Goal: Information Seeking & Learning: Learn about a topic

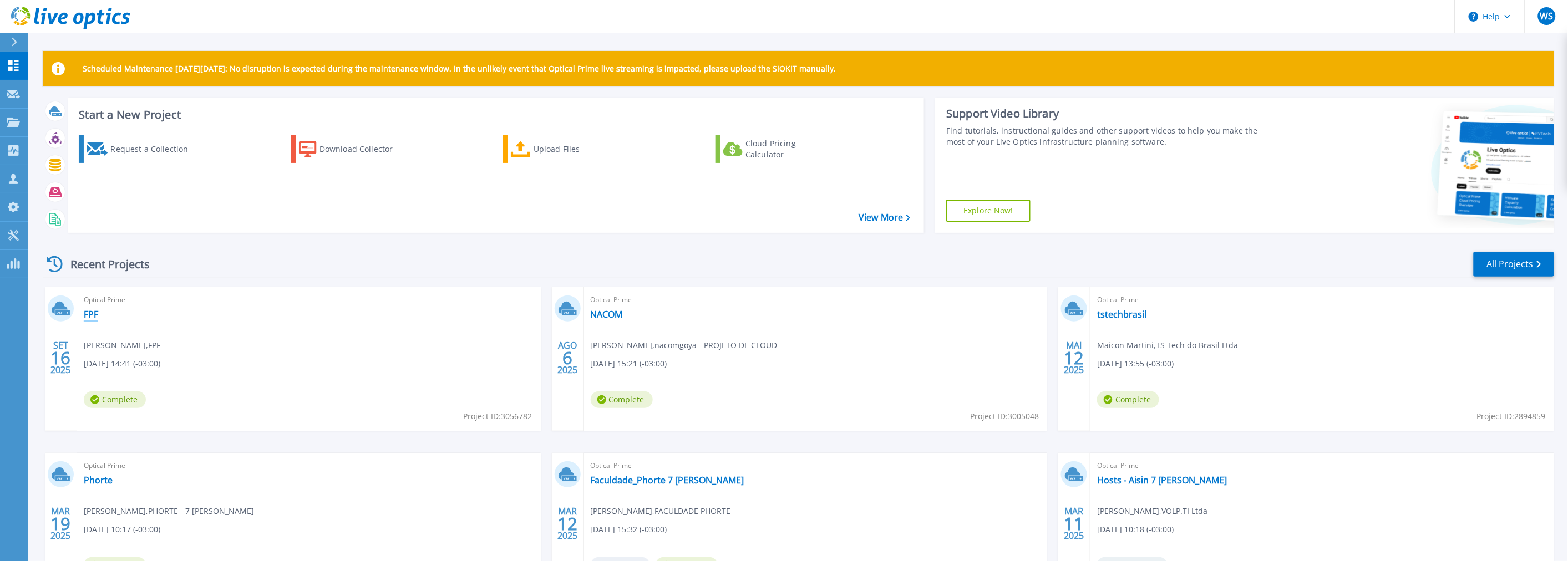
click at [92, 312] on link "FPF" at bounding box center [91, 314] width 14 height 11
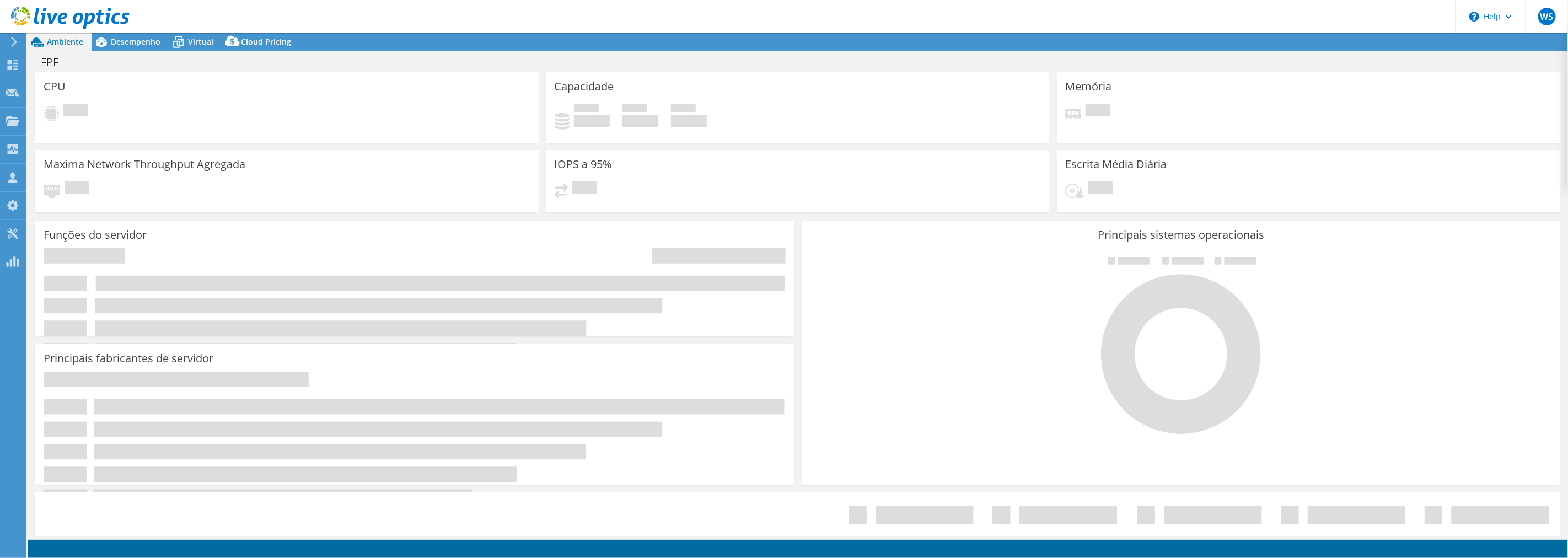
select select "USD"
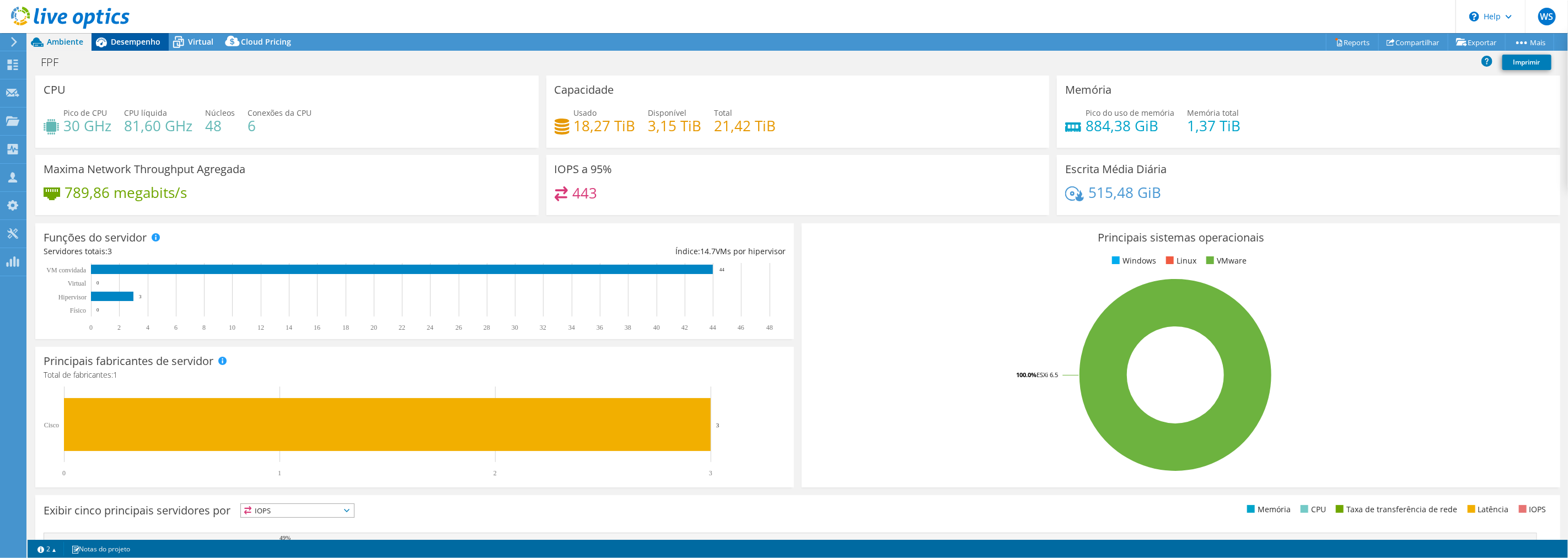
click at [145, 45] on span "Desempenho" at bounding box center [136, 42] width 50 height 11
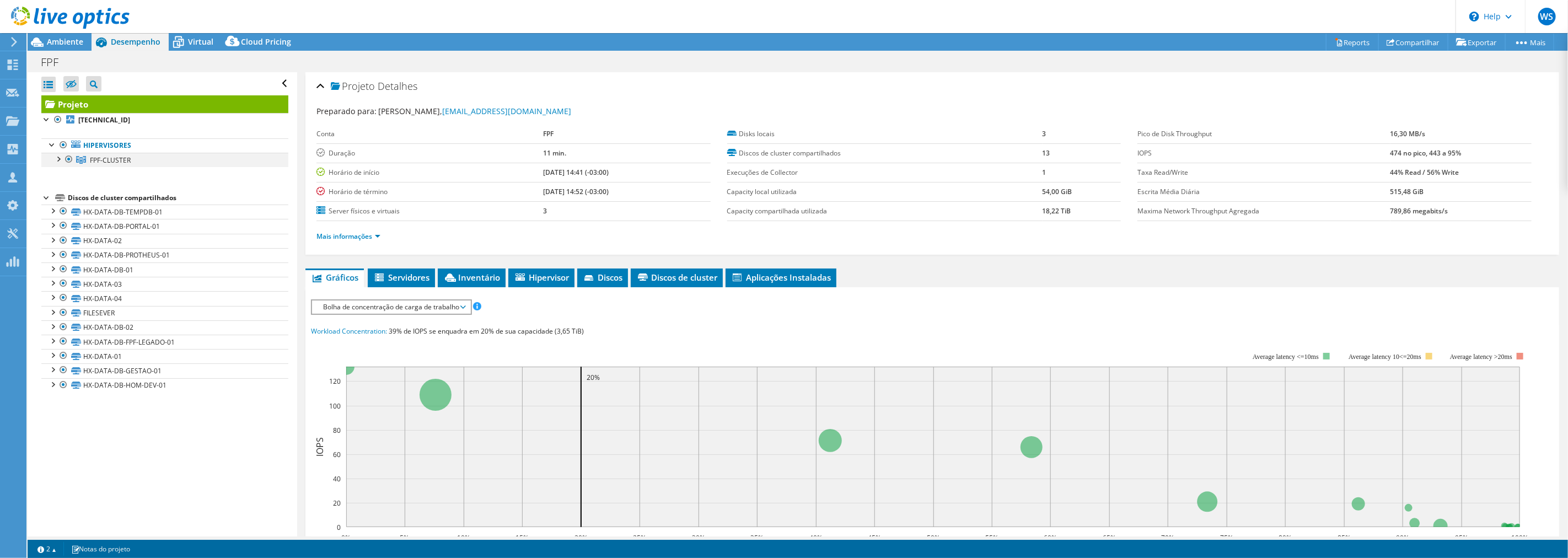
click at [56, 157] on div at bounding box center [58, 158] width 11 height 11
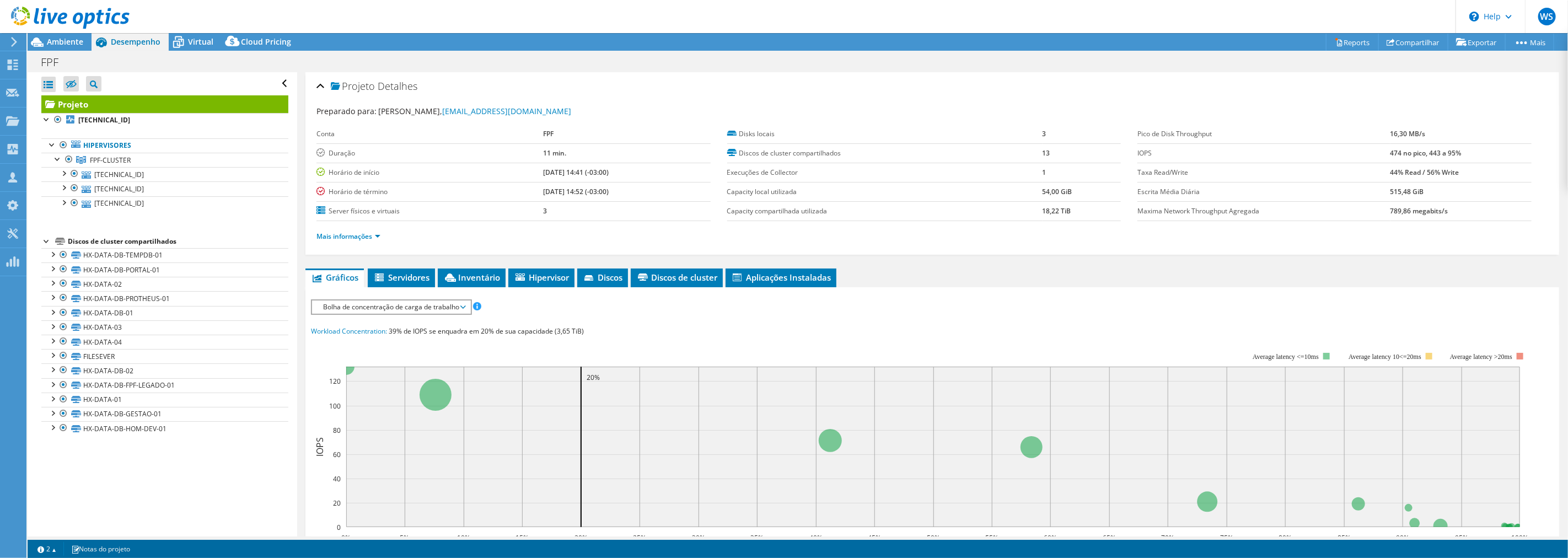
drag, startPoint x: 71, startPoint y: 37, endPoint x: 134, endPoint y: 37, distance: 63.0
click at [71, 37] on span "Ambiente" at bounding box center [65, 42] width 36 height 11
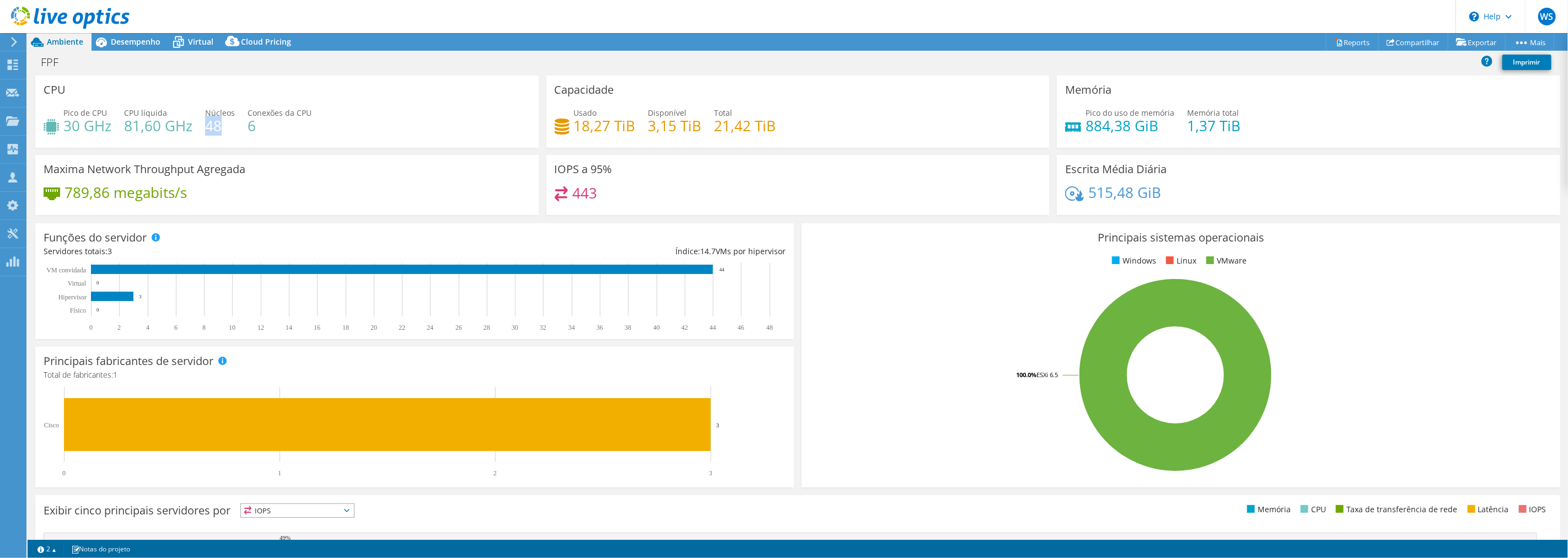
drag, startPoint x: 219, startPoint y: 124, endPoint x: 206, endPoint y: 122, distance: 13.2
click at [206, 122] on h4 "48" at bounding box center [220, 126] width 30 height 12
click at [208, 130] on h4 "48" at bounding box center [220, 126] width 30 height 12
drag, startPoint x: 124, startPoint y: 124, endPoint x: 194, endPoint y: 122, distance: 70.0
click at [194, 122] on div "Pico de CPU 30 GHz CPU líquida 81,60 GHz Núcleos 48 Conexões da CPU 6" at bounding box center [287, 124] width 487 height 36
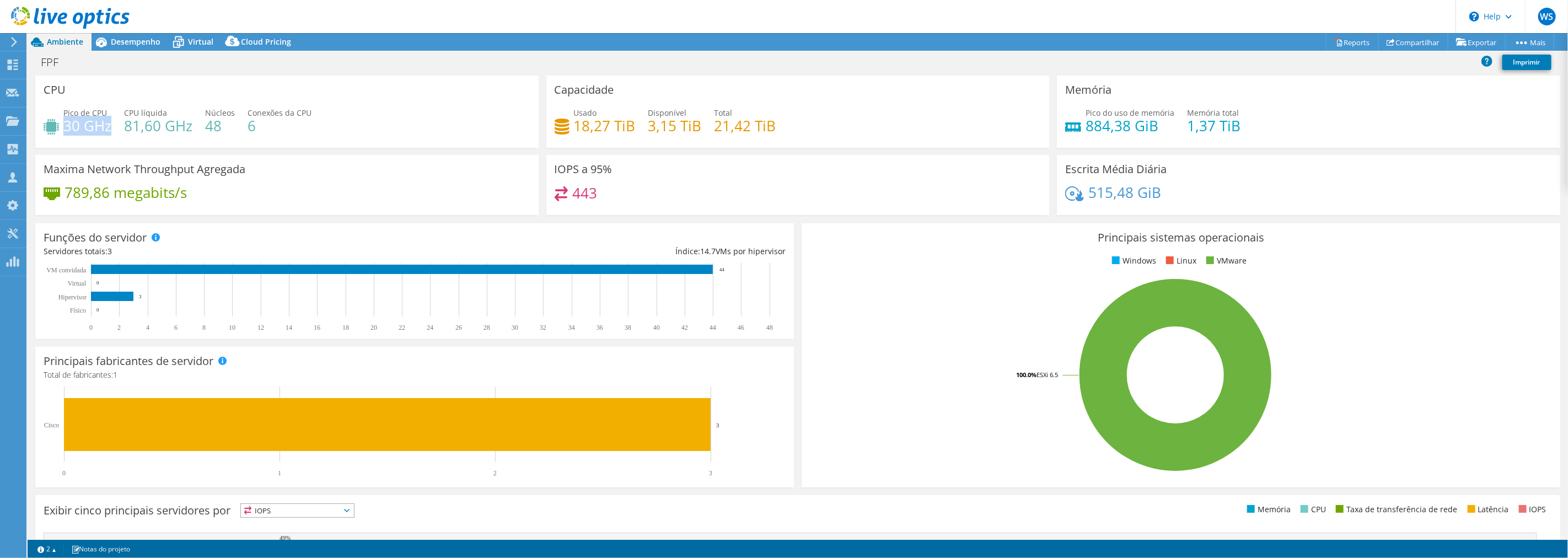
drag, startPoint x: 65, startPoint y: 123, endPoint x: 122, endPoint y: 171, distance: 74.5
click at [110, 122] on h4 "30 GHz" at bounding box center [87, 126] width 48 height 12
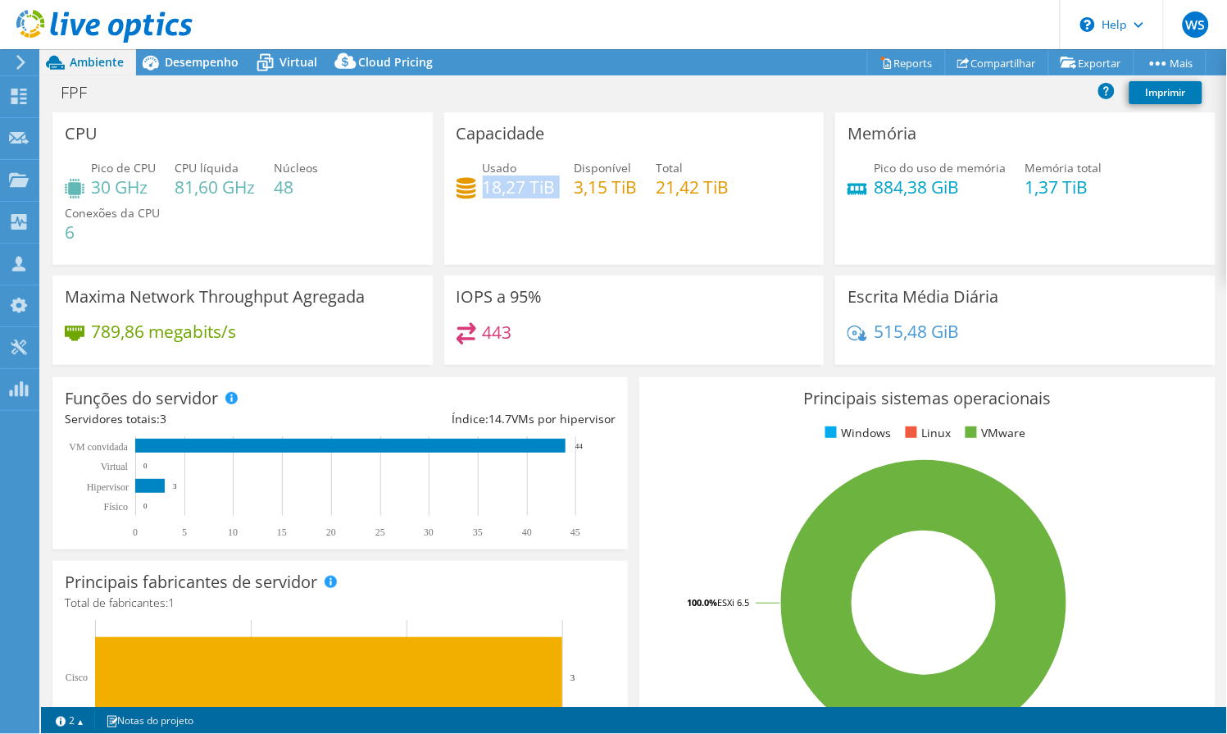
drag, startPoint x: 479, startPoint y: 184, endPoint x: 553, endPoint y: 184, distance: 74.6
click at [553, 184] on div "Usado 18,27 TiB Disponível 3,15 TiB Total 21,42 TiB" at bounding box center [635, 185] width 356 height 53
drag, startPoint x: 867, startPoint y: 187, endPoint x: 944, endPoint y: 189, distance: 77.9
click at [940, 189] on h4 "884,38 GiB" at bounding box center [940, 187] width 132 height 18
drag, startPoint x: 1014, startPoint y: 177, endPoint x: 1067, endPoint y: 182, distance: 53.5
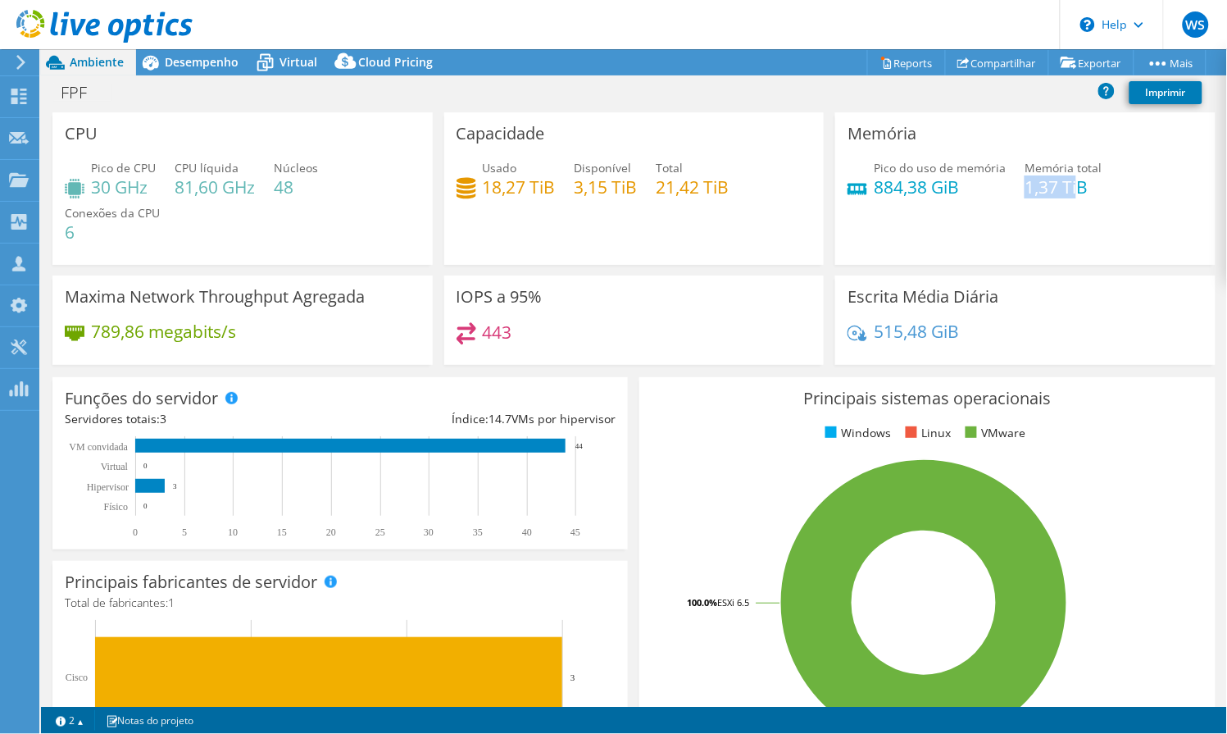
click at [1067, 181] on h4 "1,37 TiB" at bounding box center [1063, 187] width 77 height 18
drag, startPoint x: 864, startPoint y: 183, endPoint x: 888, endPoint y: 181, distance: 23.8
click at [888, 181] on div "Pico do uso de memória 884,38 GiB" at bounding box center [927, 177] width 158 height 37
drag, startPoint x: 564, startPoint y: 338, endPoint x: 775, endPoint y: 414, distance: 224.1
click at [476, 331] on div "443" at bounding box center [635, 339] width 356 height 35
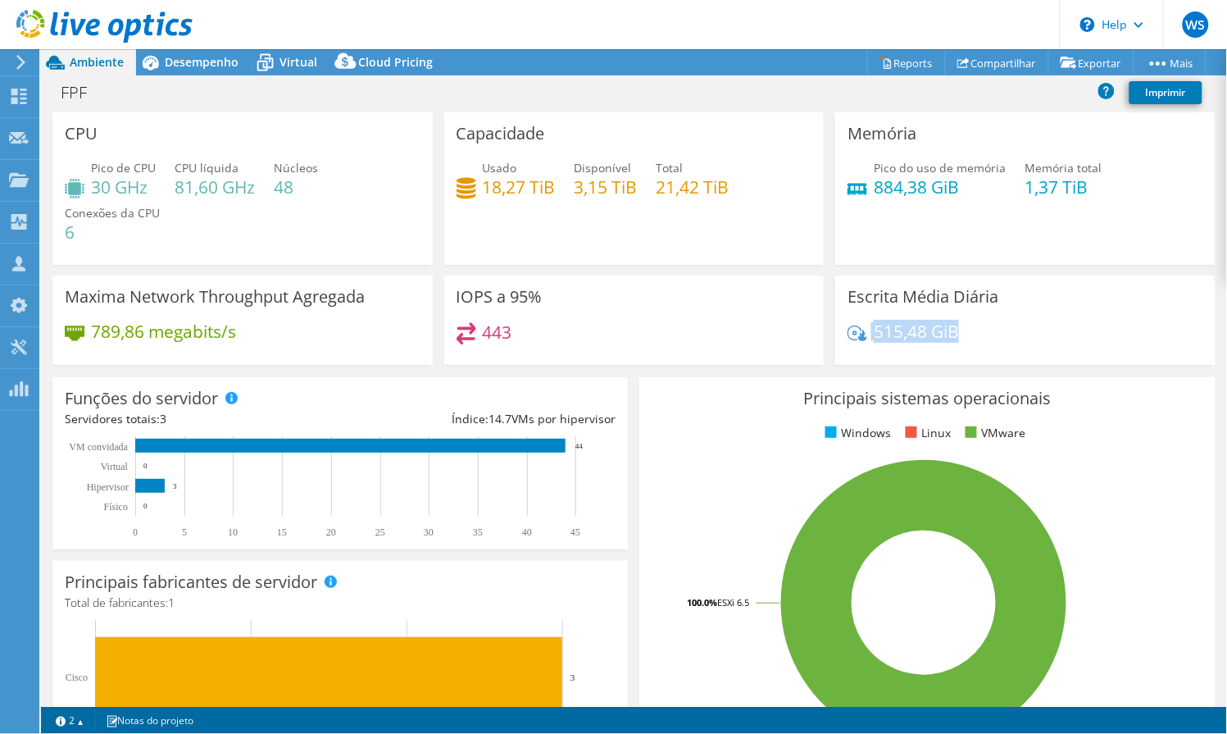
drag, startPoint x: 951, startPoint y: 330, endPoint x: 867, endPoint y: 329, distance: 84.5
click at [863, 329] on div "515,48 GiB" at bounding box center [1026, 339] width 356 height 34
drag, startPoint x: 239, startPoint y: 331, endPoint x: 94, endPoint y: 329, distance: 145.1
click at [94, 329] on div "789,86 megabits/s" at bounding box center [243, 339] width 356 height 34
click at [244, 344] on div "789,86 megabits/s" at bounding box center [243, 339] width 356 height 34
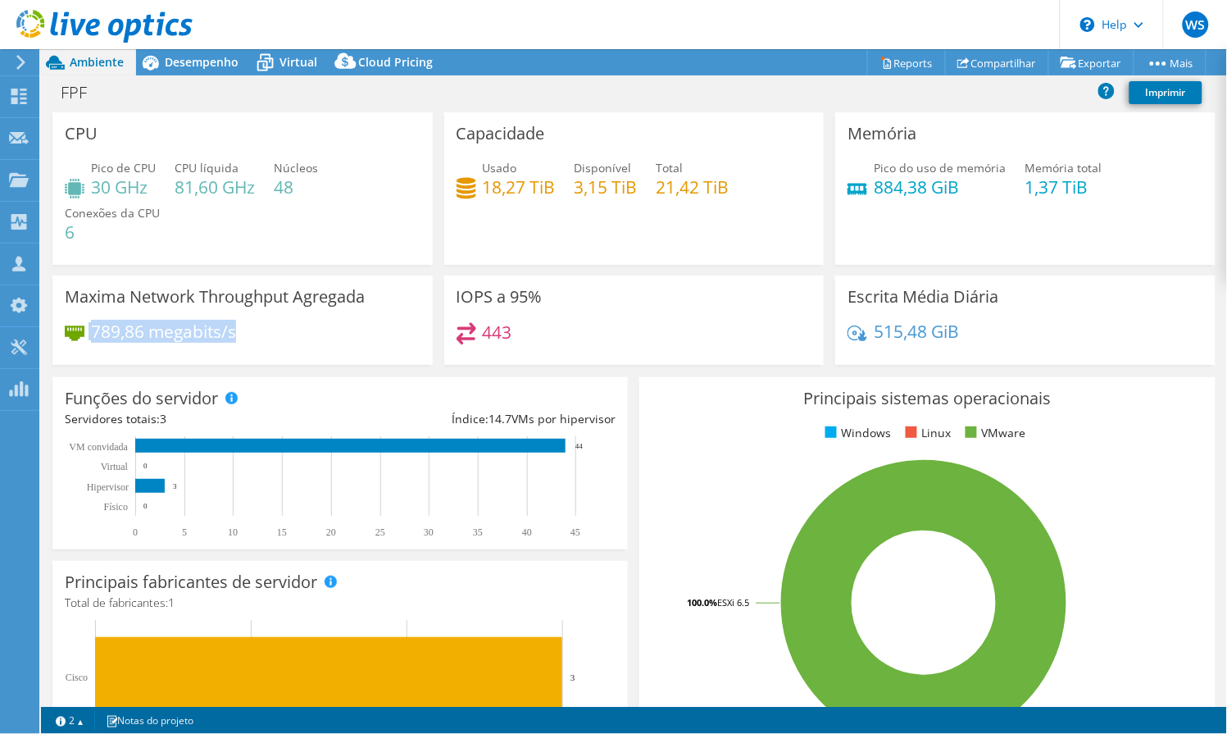
drag, startPoint x: 253, startPoint y: 325, endPoint x: 89, endPoint y: 338, distance: 164.4
click at [86, 338] on div "789,86 megabits/s" at bounding box center [243, 339] width 356 height 34
click at [89, 338] on div "789,86 megabits/s" at bounding box center [150, 331] width 171 height 18
drag, startPoint x: 94, startPoint y: 330, endPoint x: 279, endPoint y: 325, distance: 184.5
click at [279, 325] on div "789,86 megabits/s" at bounding box center [243, 339] width 356 height 34
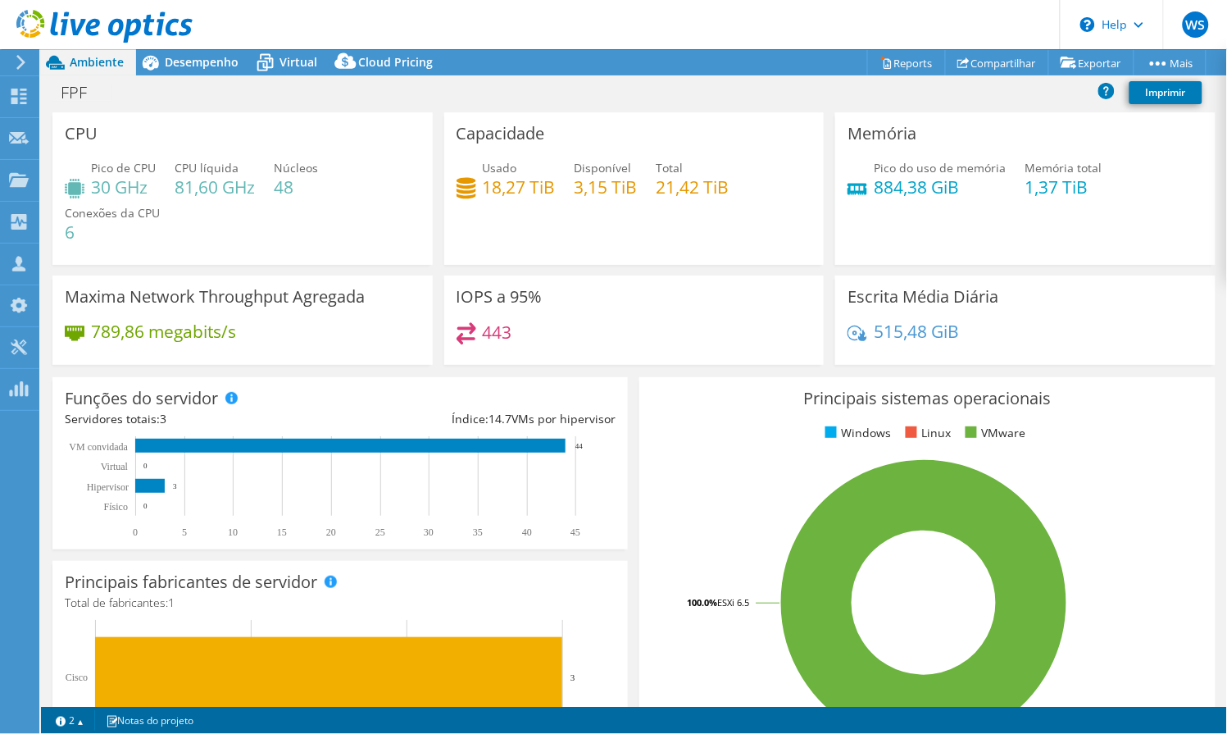
click at [265, 330] on div "789,86 megabits/s" at bounding box center [243, 339] width 356 height 34
drag, startPoint x: 151, startPoint y: 333, endPoint x: 180, endPoint y: 329, distance: 29.8
click at [180, 329] on h4 "789,86 megabits/s" at bounding box center [163, 331] width 145 height 18
click at [149, 326] on h4 "789,86 megabits/s" at bounding box center [163, 331] width 145 height 18
drag, startPoint x: 143, startPoint y: 325, endPoint x: 93, endPoint y: 325, distance: 50.0
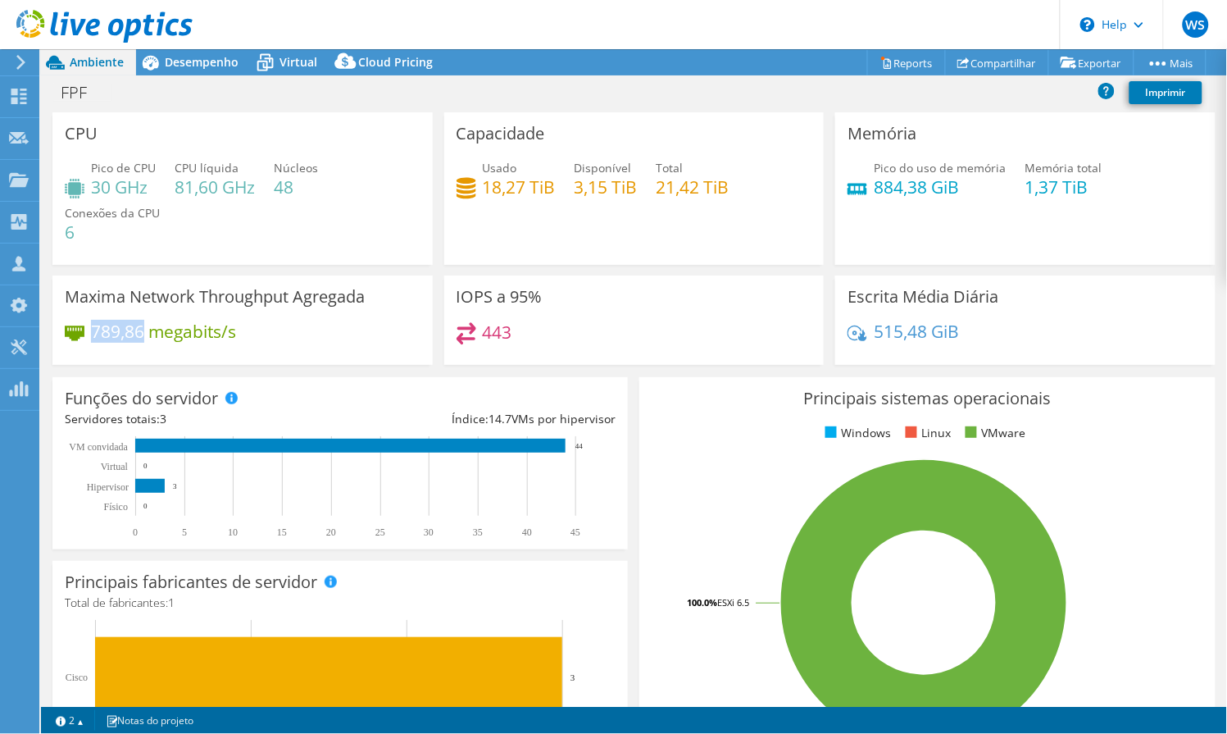
click at [93, 325] on h4 "789,86 megabits/s" at bounding box center [163, 331] width 145 height 18
drag, startPoint x: 183, startPoint y: 66, endPoint x: 129, endPoint y: 101, distance: 64.6
click at [183, 66] on span "Desempenho" at bounding box center [202, 62] width 74 height 16
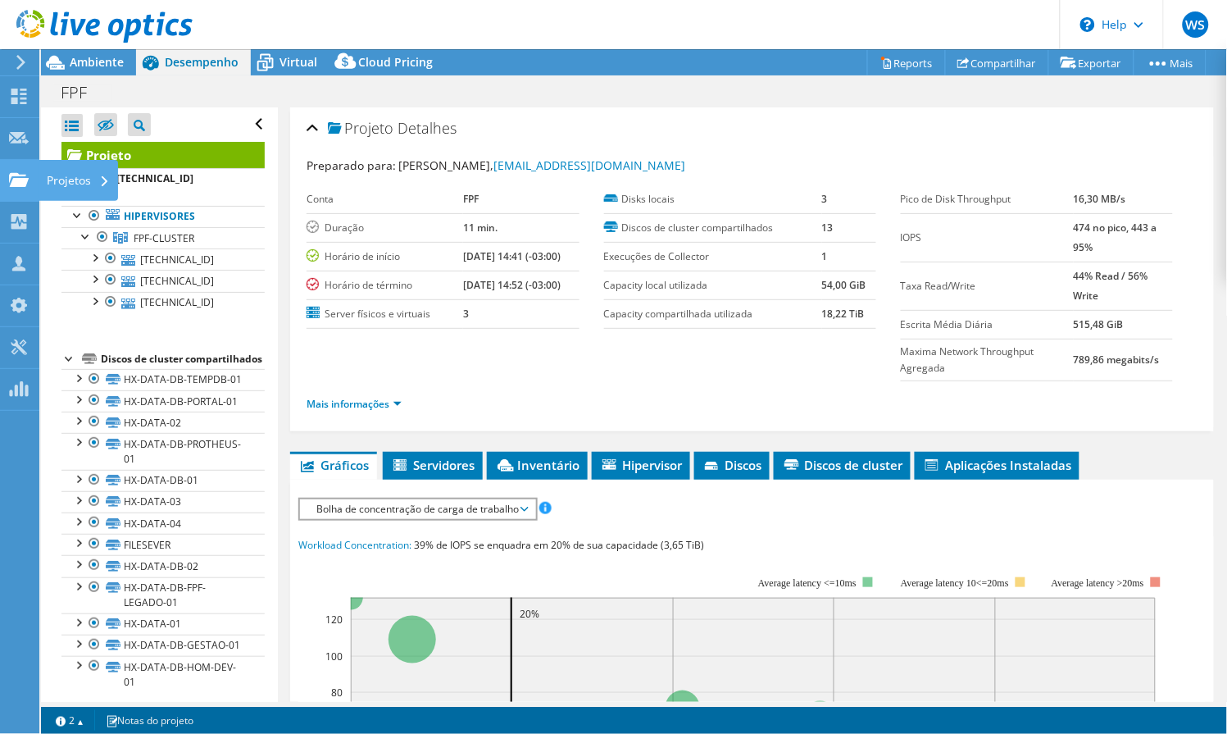
click at [14, 172] on use at bounding box center [19, 179] width 20 height 14
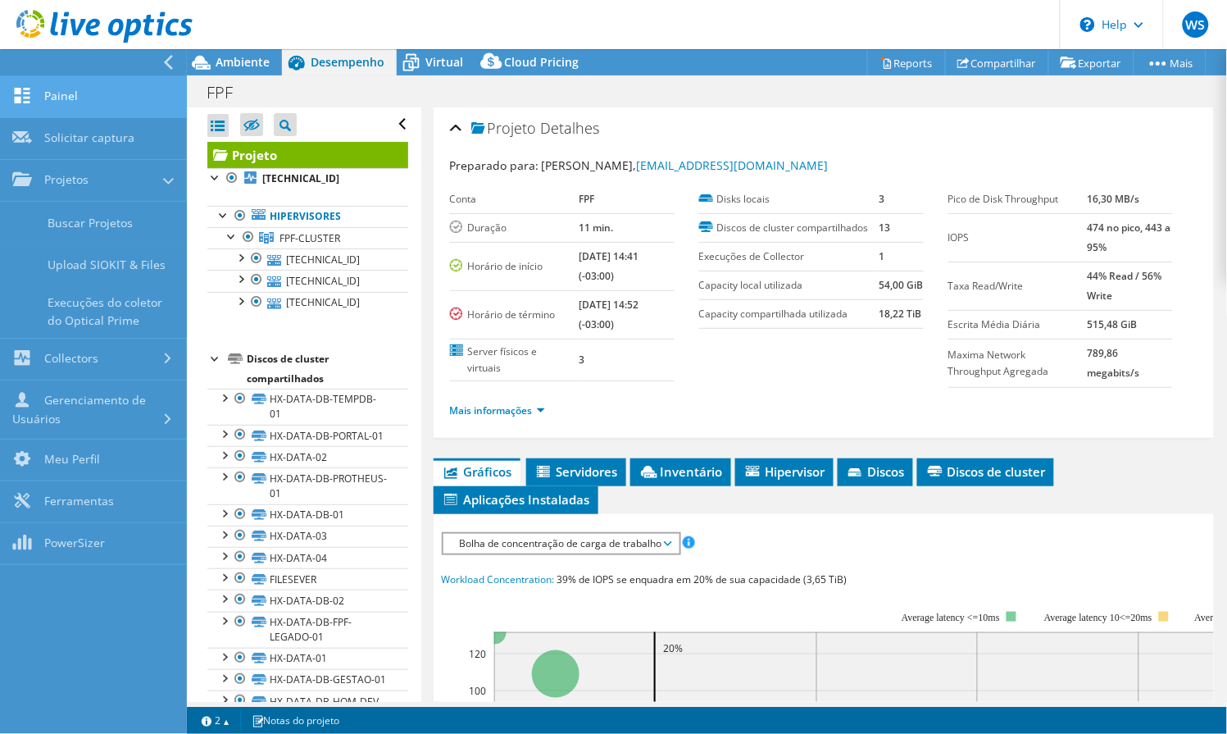
click at [71, 95] on link "Painel" at bounding box center [93, 97] width 187 height 42
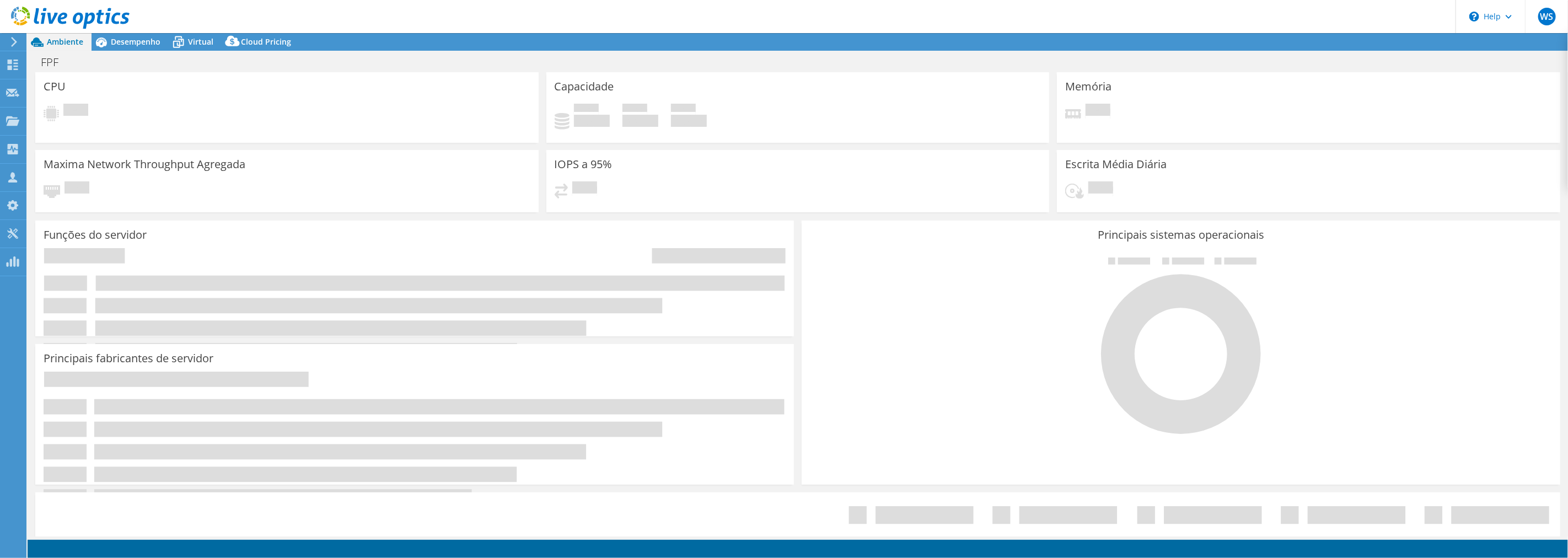
select select "USD"
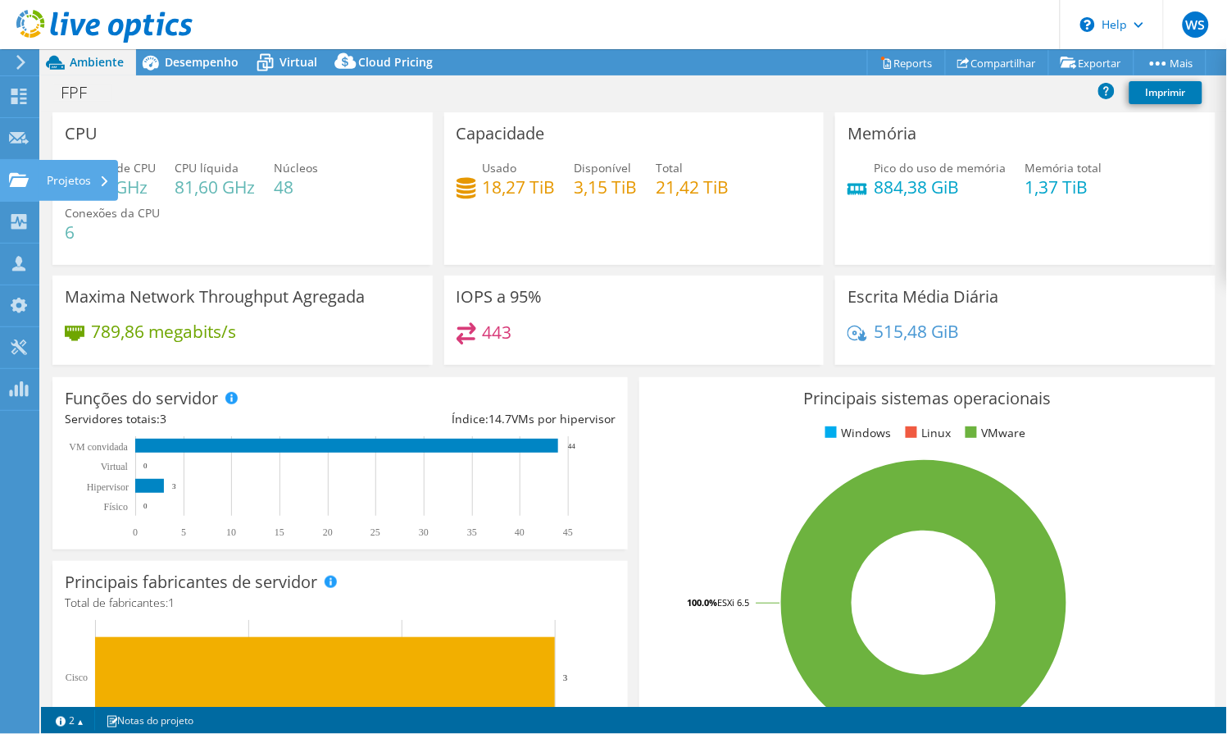
click at [20, 177] on use at bounding box center [19, 179] width 20 height 14
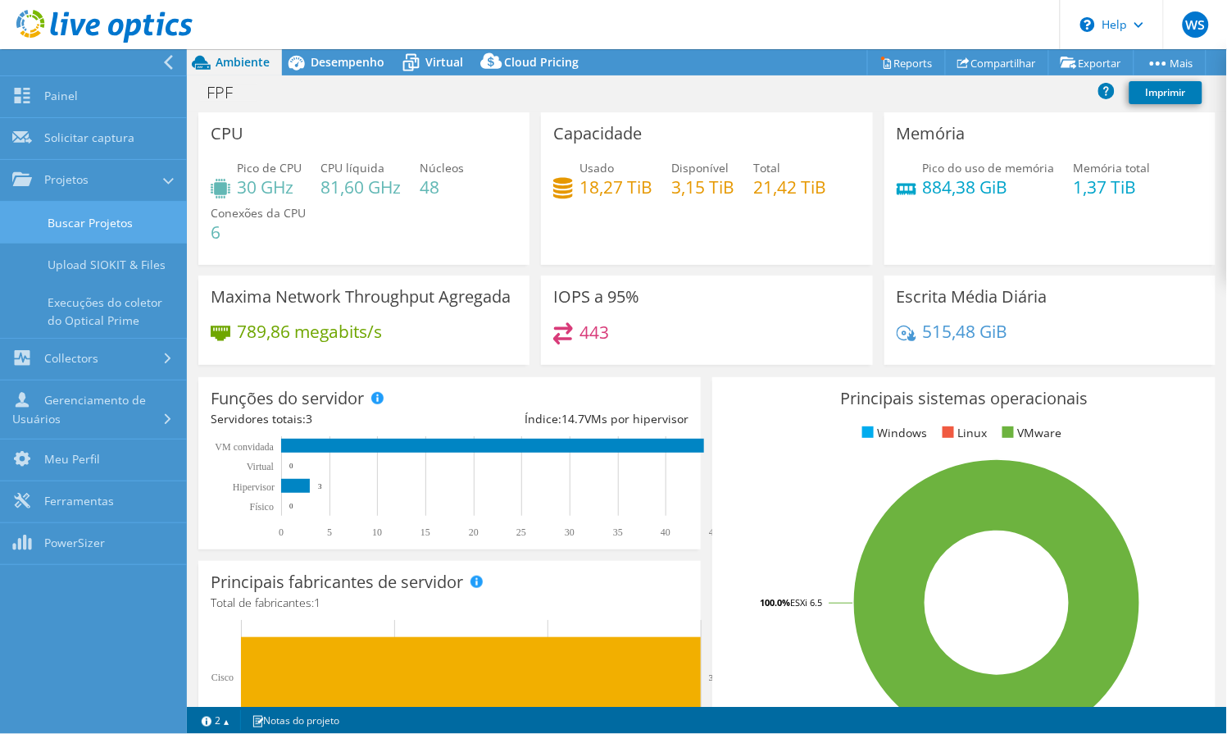
click at [44, 215] on link "Buscar Projetos" at bounding box center [93, 223] width 187 height 42
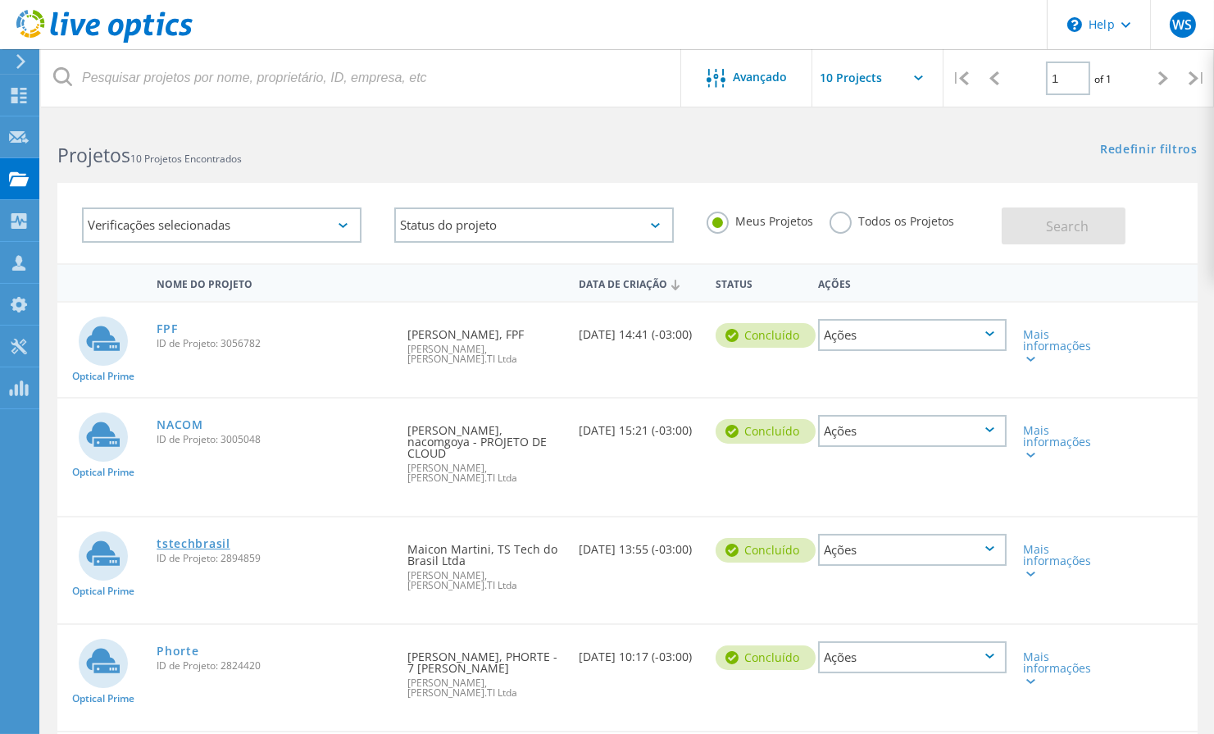
click at [209, 538] on link "tstechbrasil" at bounding box center [193, 543] width 73 height 11
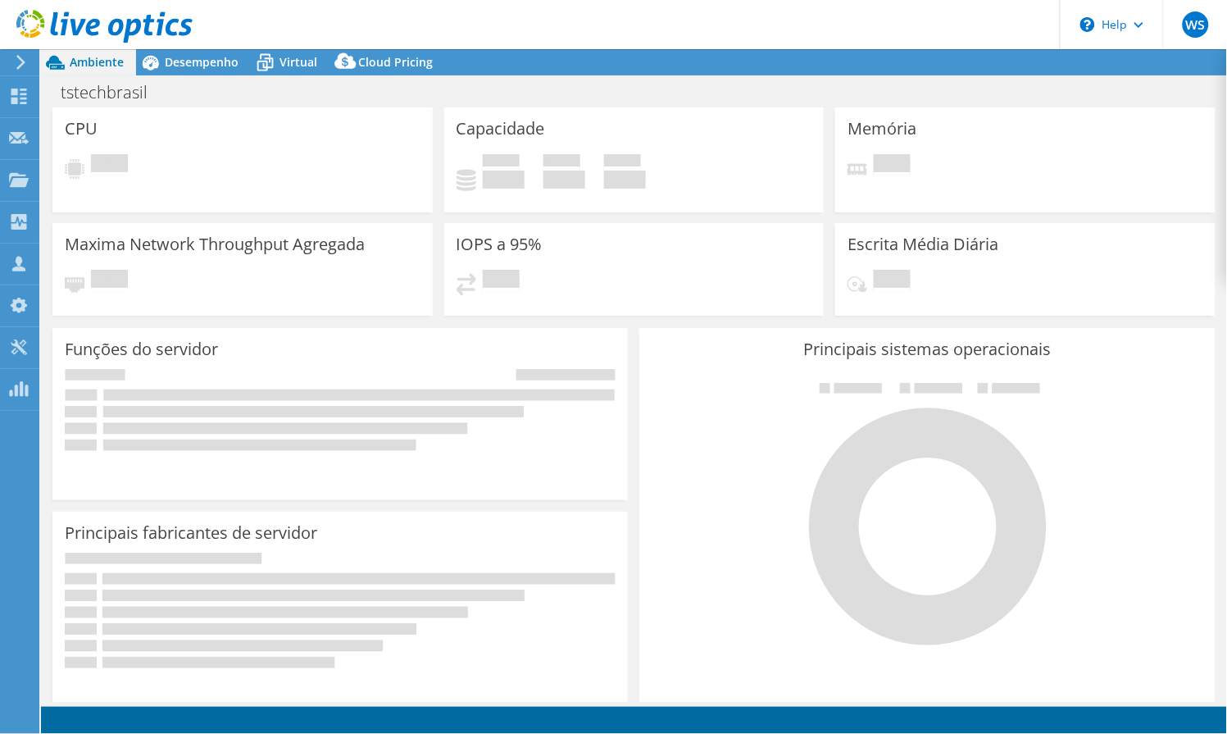
select select "USD"
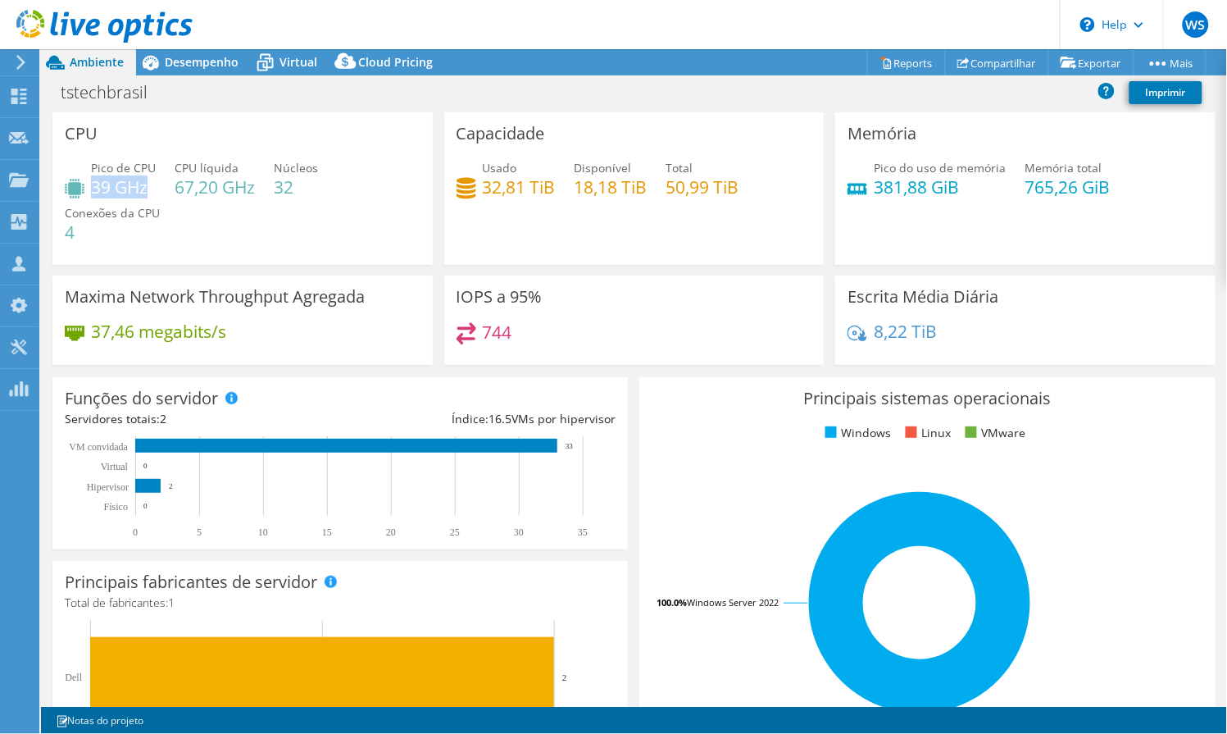
drag, startPoint x: 91, startPoint y: 184, endPoint x: 153, endPoint y: 228, distance: 76.4
click at [148, 186] on h4 "39 GHz" at bounding box center [123, 187] width 65 height 18
drag, startPoint x: 480, startPoint y: 184, endPoint x: 533, endPoint y: 202, distance: 56.5
click at [555, 185] on div "Usado 32,81 TiB Disponível 18,18 TiB Total 50,99 TiB" at bounding box center [635, 185] width 356 height 53
drag, startPoint x: 1017, startPoint y: 181, endPoint x: 1082, endPoint y: 178, distance: 64.9
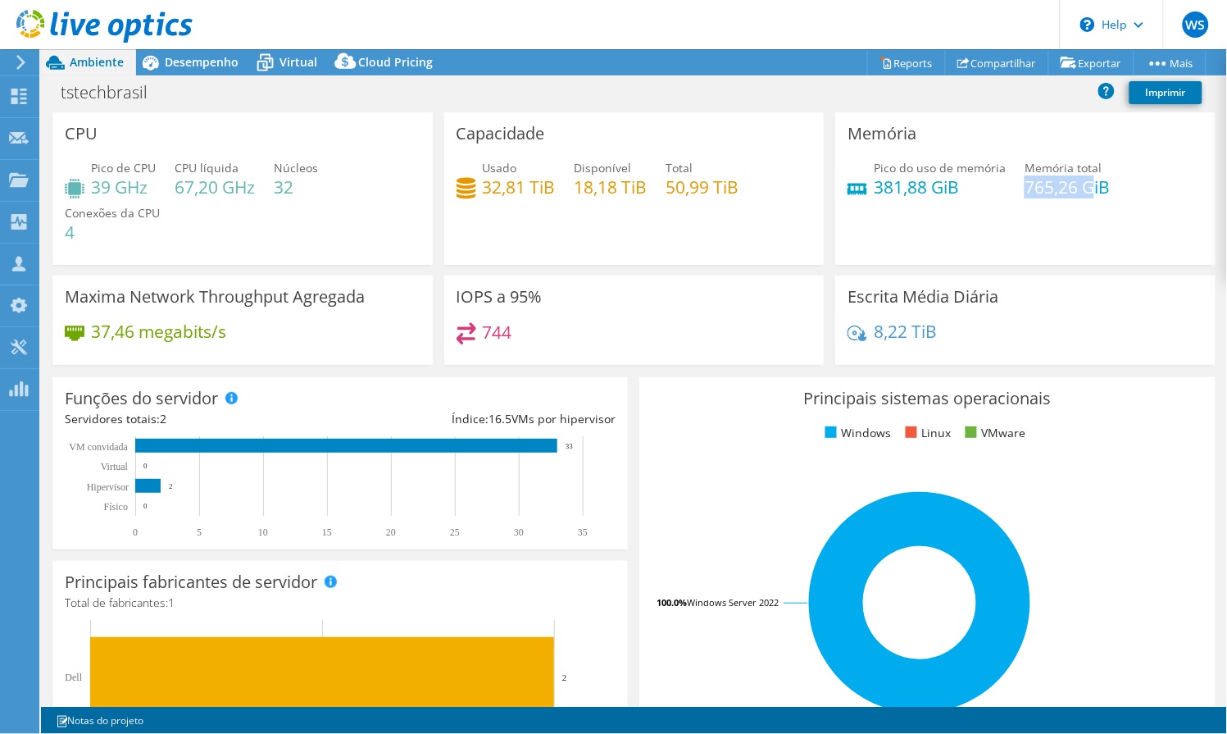
click at [1082, 178] on h4 "765,26 GiB" at bounding box center [1067, 187] width 85 height 18
drag, startPoint x: 526, startPoint y: 331, endPoint x: 478, endPoint y: 324, distance: 48.1
click at [478, 324] on div "744" at bounding box center [635, 339] width 356 height 35
click at [496, 331] on h4 "744" at bounding box center [498, 332] width 30 height 18
drag, startPoint x: 512, startPoint y: 323, endPoint x: 476, endPoint y: 321, distance: 36.1
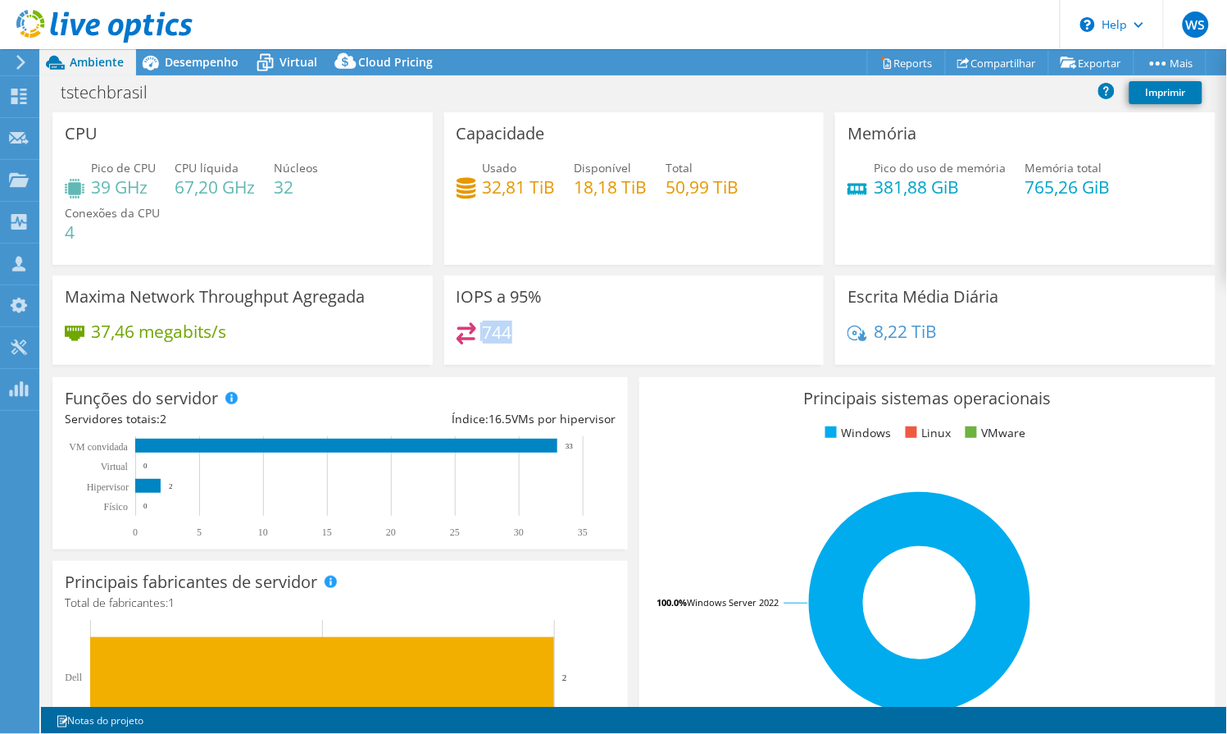
click at [476, 322] on div "744" at bounding box center [635, 339] width 356 height 35
drag, startPoint x: 917, startPoint y: 344, endPoint x: 855, endPoint y: 339, distance: 61.7
click at [853, 338] on div "8,22 TiB" at bounding box center [1026, 339] width 356 height 34
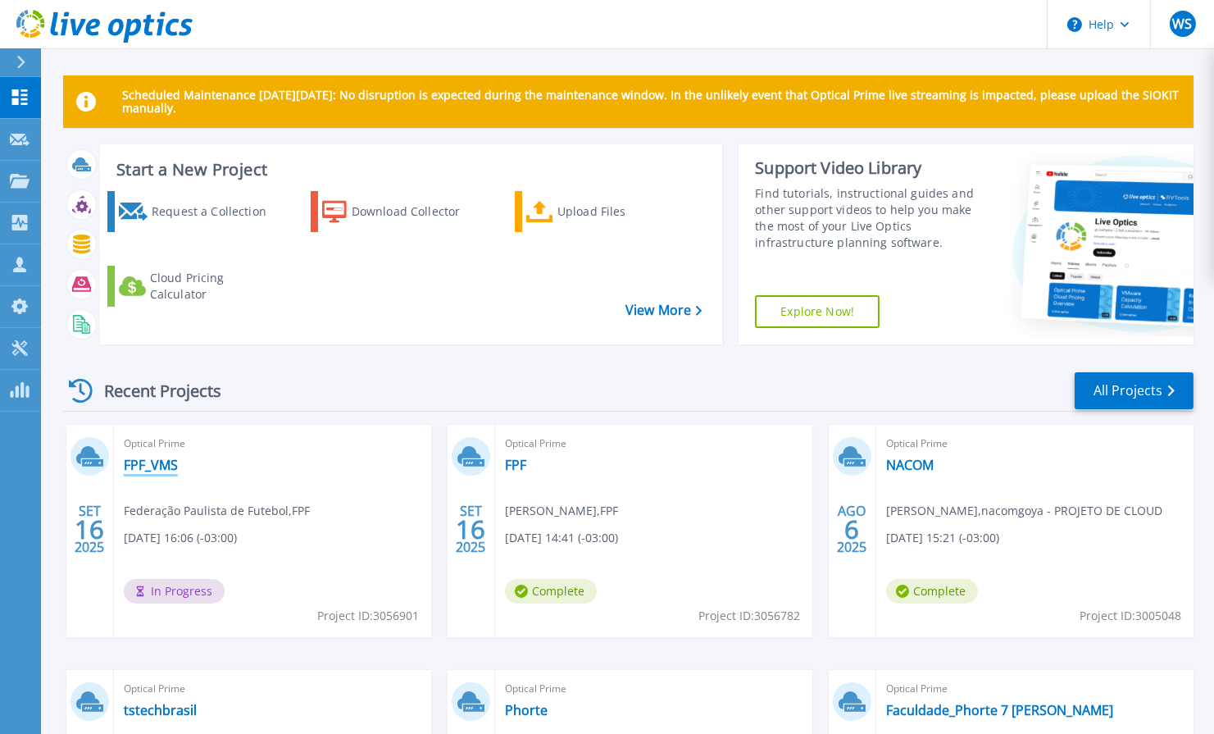
click at [159, 461] on link "FPF_VMS" at bounding box center [151, 465] width 54 height 16
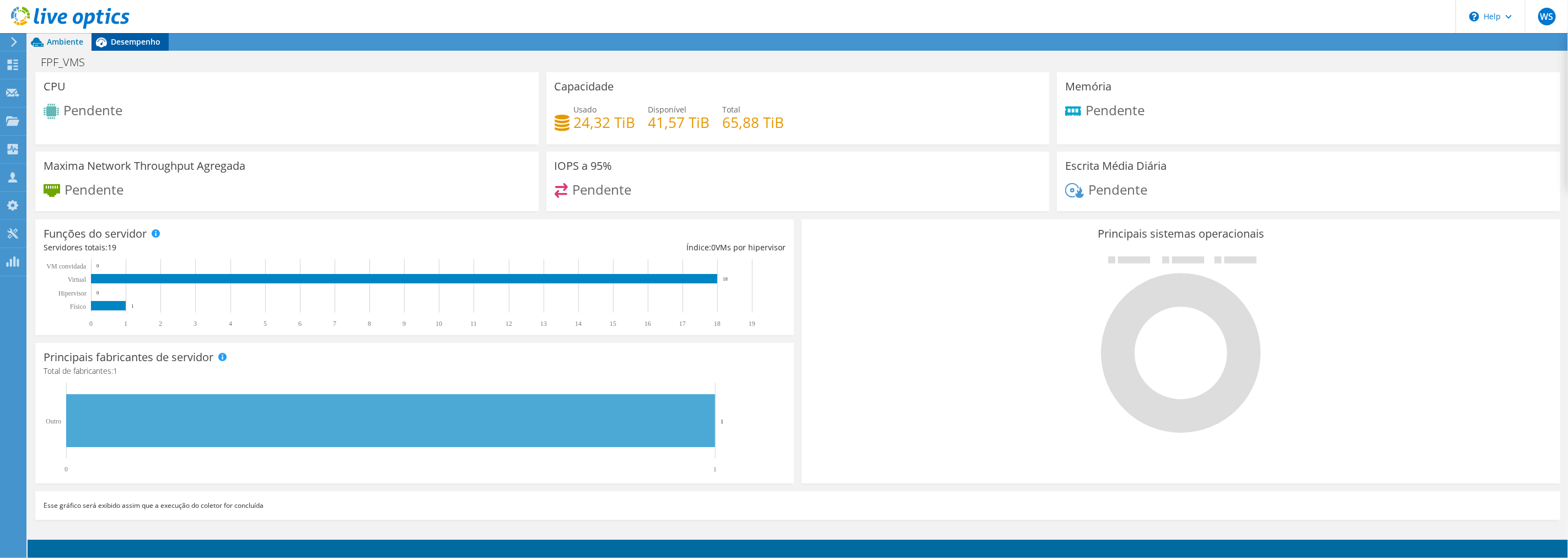
click at [141, 38] on span "Desempenho" at bounding box center [136, 42] width 50 height 11
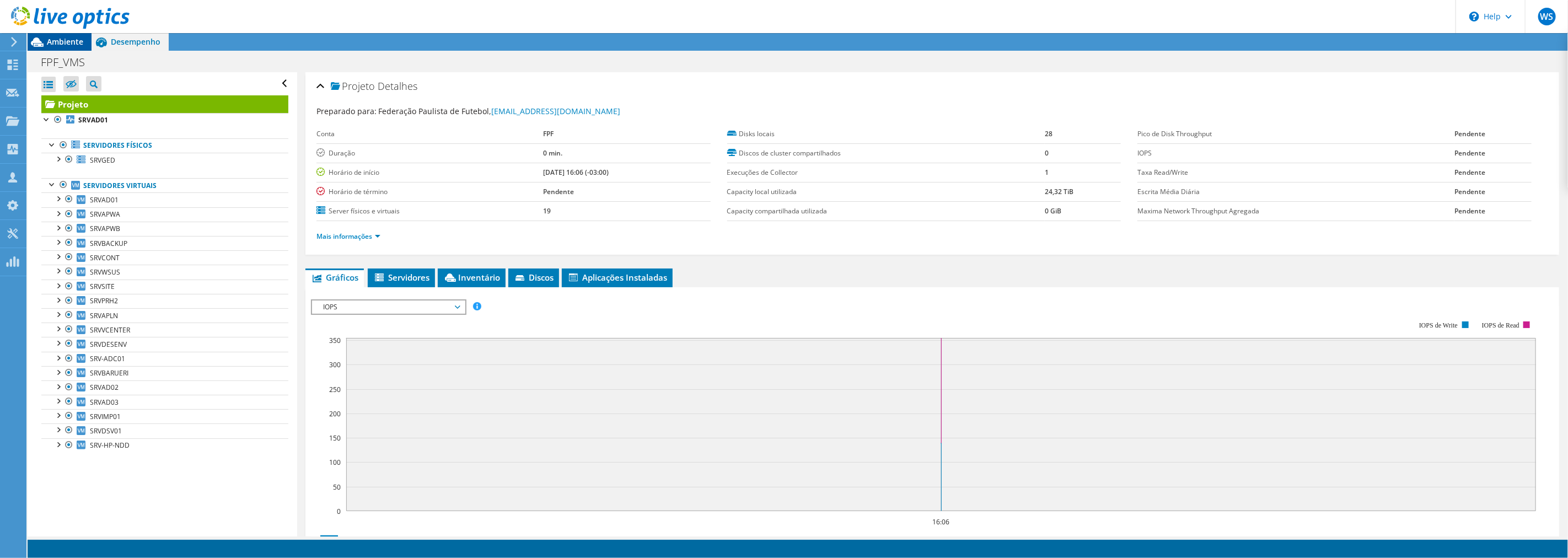
click at [63, 42] on span "Ambiente" at bounding box center [65, 42] width 36 height 11
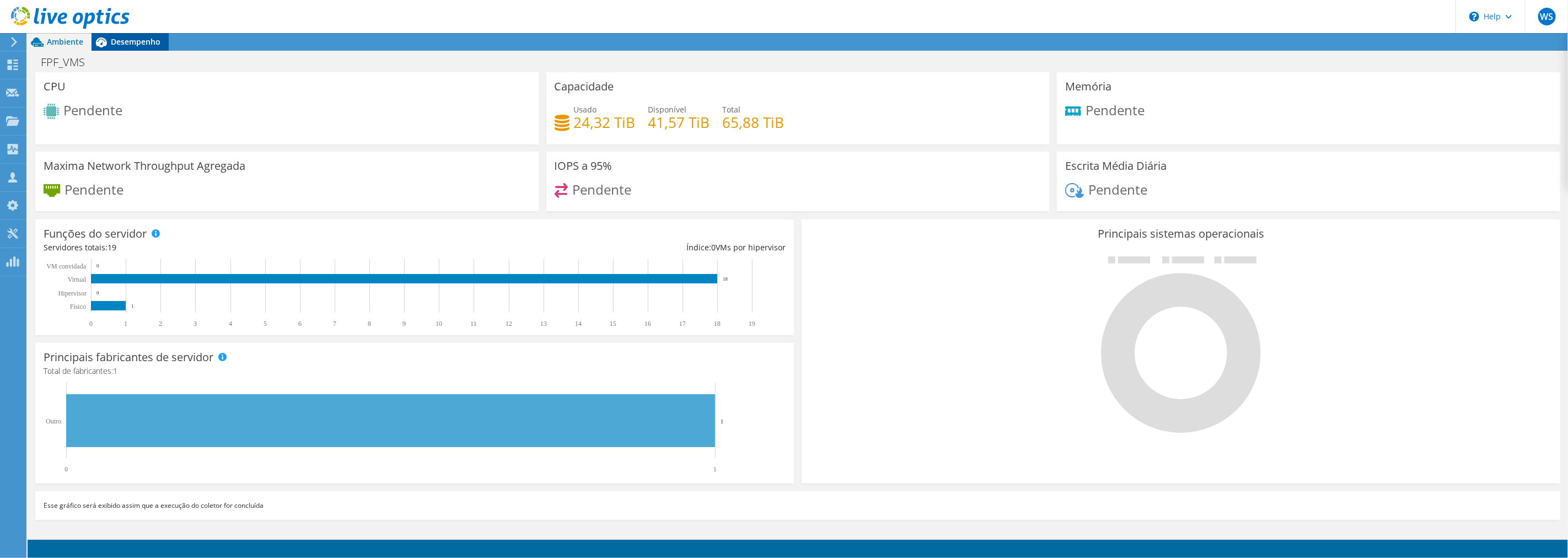
click at [151, 36] on span "Desempenho" at bounding box center [136, 42] width 50 height 11
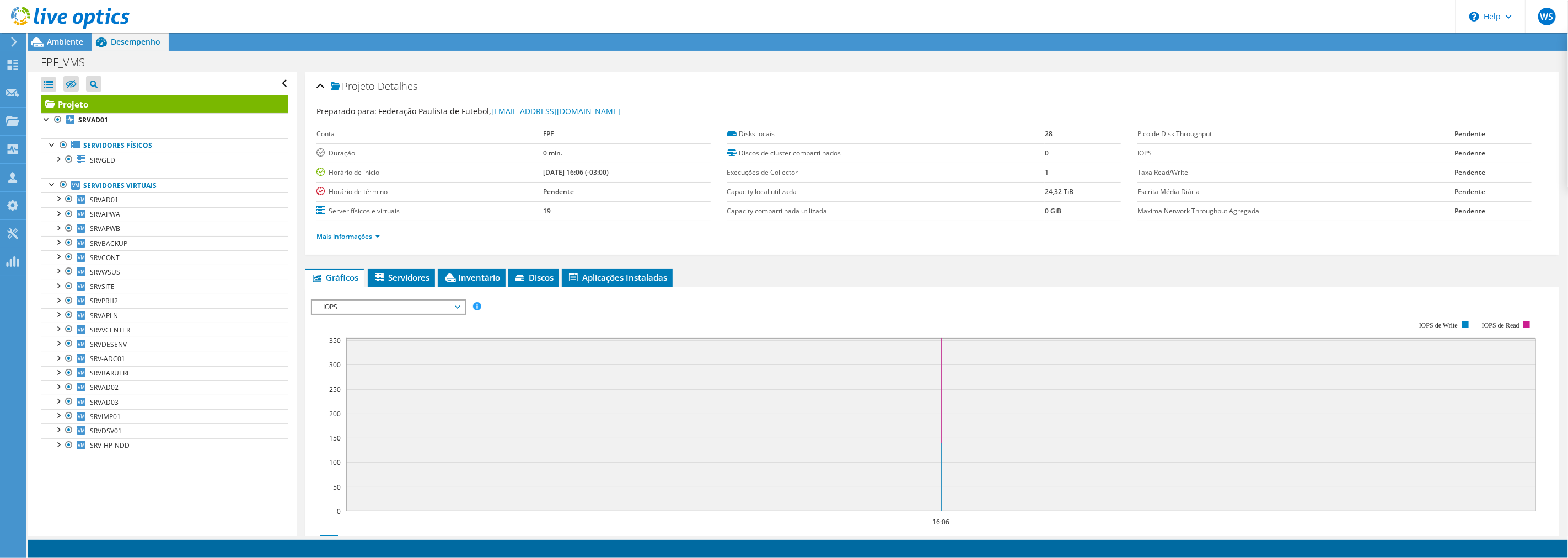
drag, startPoint x: 56, startPoint y: 41, endPoint x: 234, endPoint y: 66, distance: 179.7
click at [56, 41] on span "Ambiente" at bounding box center [65, 42] width 36 height 11
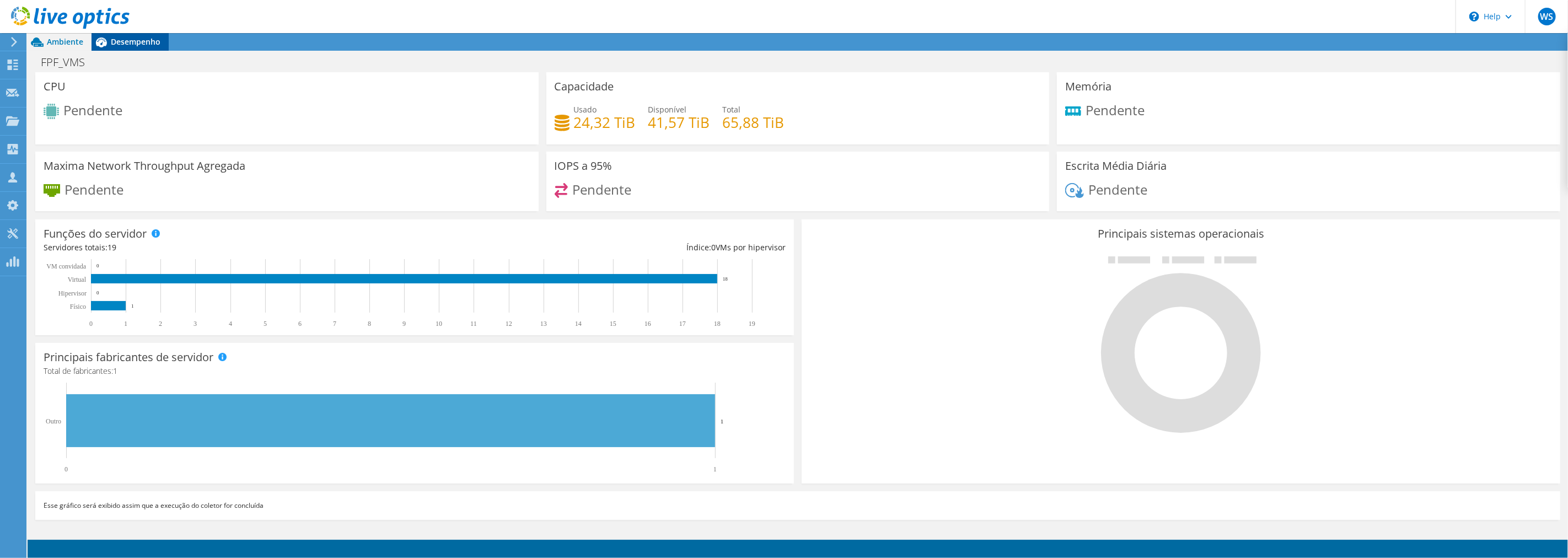
click at [117, 41] on span "Desempenho" at bounding box center [136, 42] width 50 height 11
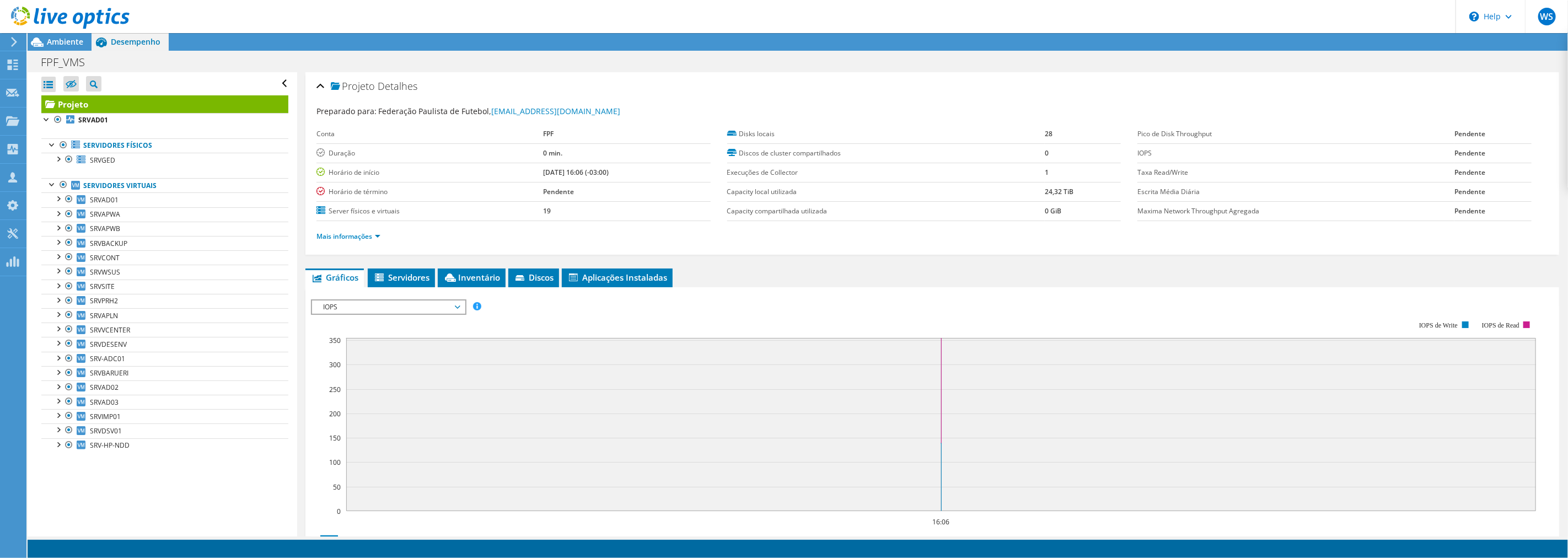
click at [50, 34] on div at bounding box center [65, 18] width 130 height 37
click at [56, 38] on span "Ambiente" at bounding box center [65, 42] width 36 height 11
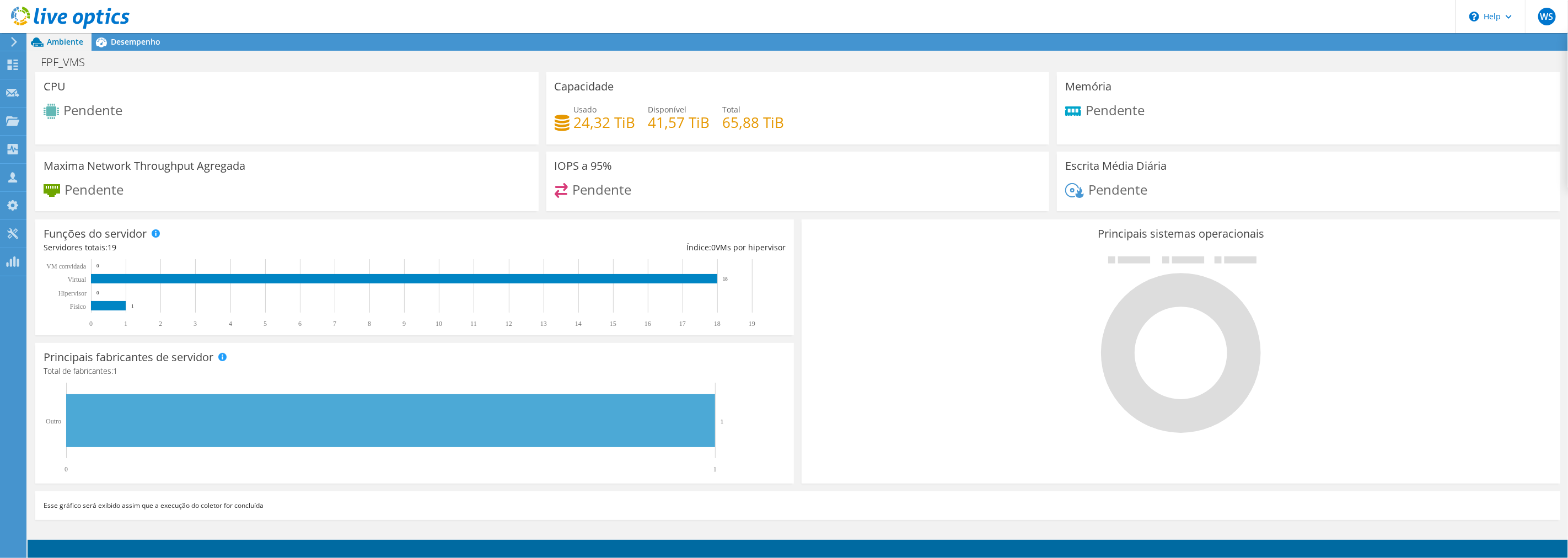
click at [631, 104] on div "Usado 24,32 TiB" at bounding box center [604, 116] width 62 height 25
drag, startPoint x: 785, startPoint y: 120, endPoint x: 576, endPoint y: 124, distance: 209.0
click at [576, 124] on div "Usado 24,32 TiB Disponível 41,57 TiB Total 65,88 TiB" at bounding box center [798, 121] width 487 height 36
drag, startPoint x: 607, startPoint y: 107, endPoint x: 649, endPoint y: 124, distance: 45.3
click at [607, 107] on div "Usado 24,32 TiB" at bounding box center [604, 116] width 62 height 25
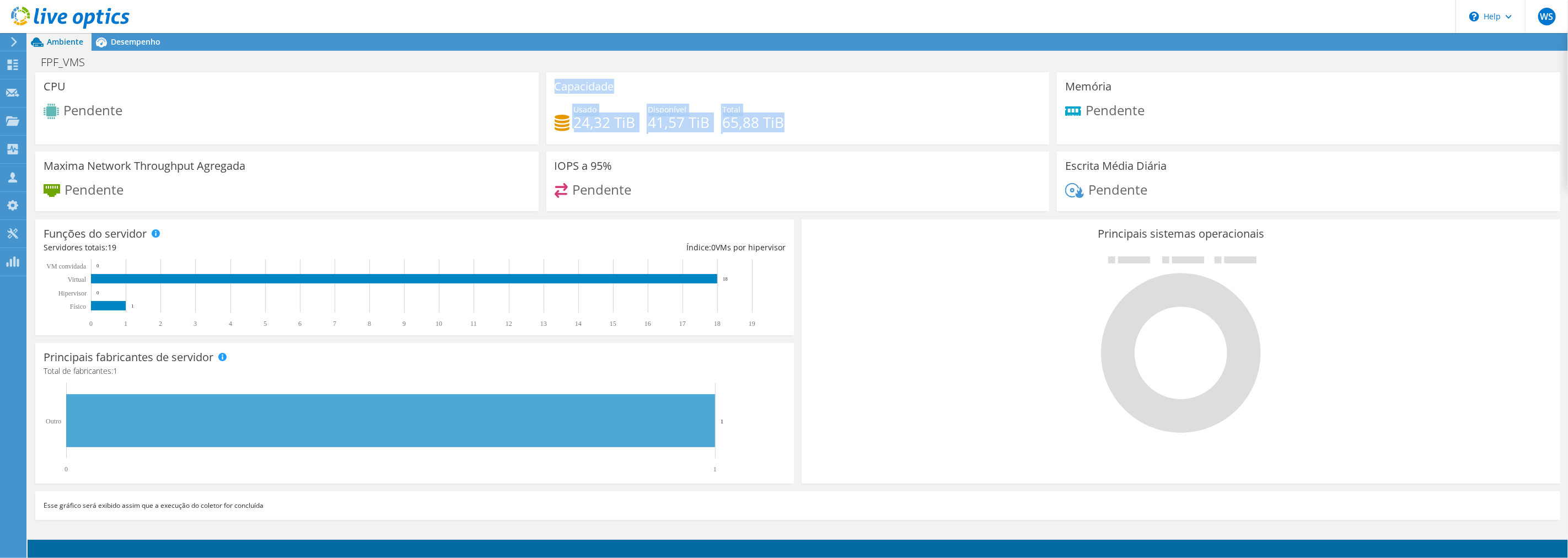
drag, startPoint x: 785, startPoint y: 120, endPoint x: 565, endPoint y: 92, distance: 221.8
click at [555, 91] on div "Capacidade Usado 24,32 TiB Disponível 41,57 TiB Total 65,88 TiB" at bounding box center [797, 108] width 504 height 72
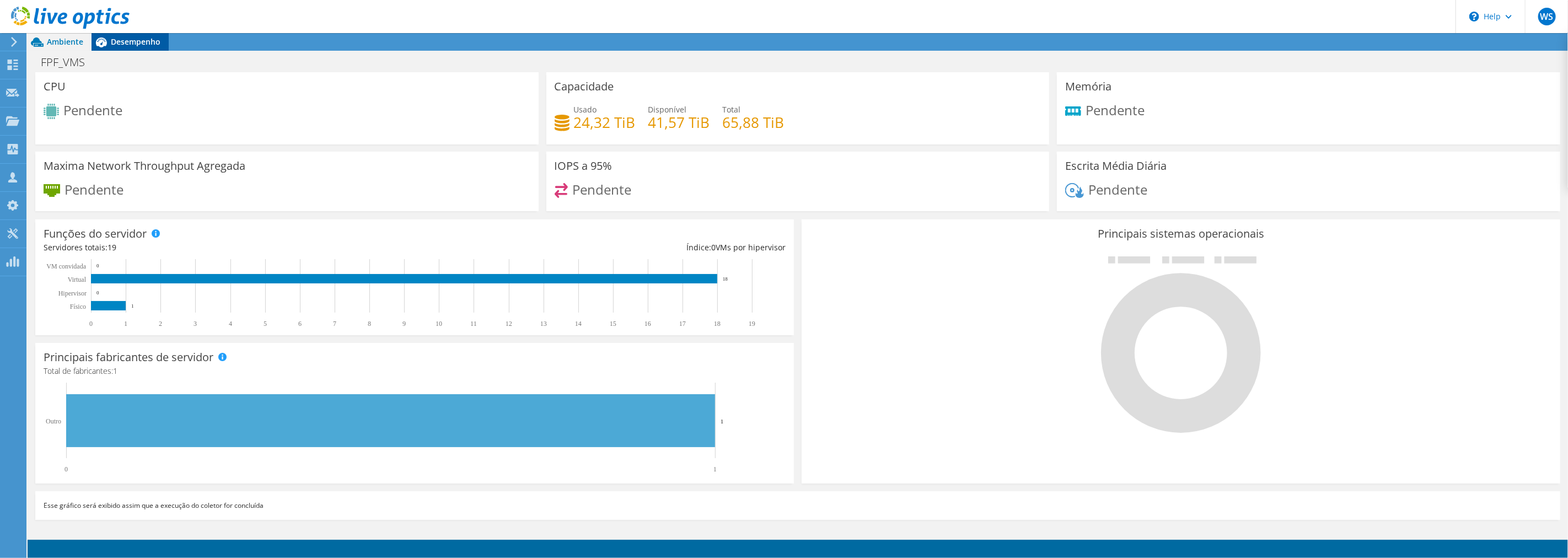
click at [109, 40] on icon at bounding box center [101, 42] width 19 height 19
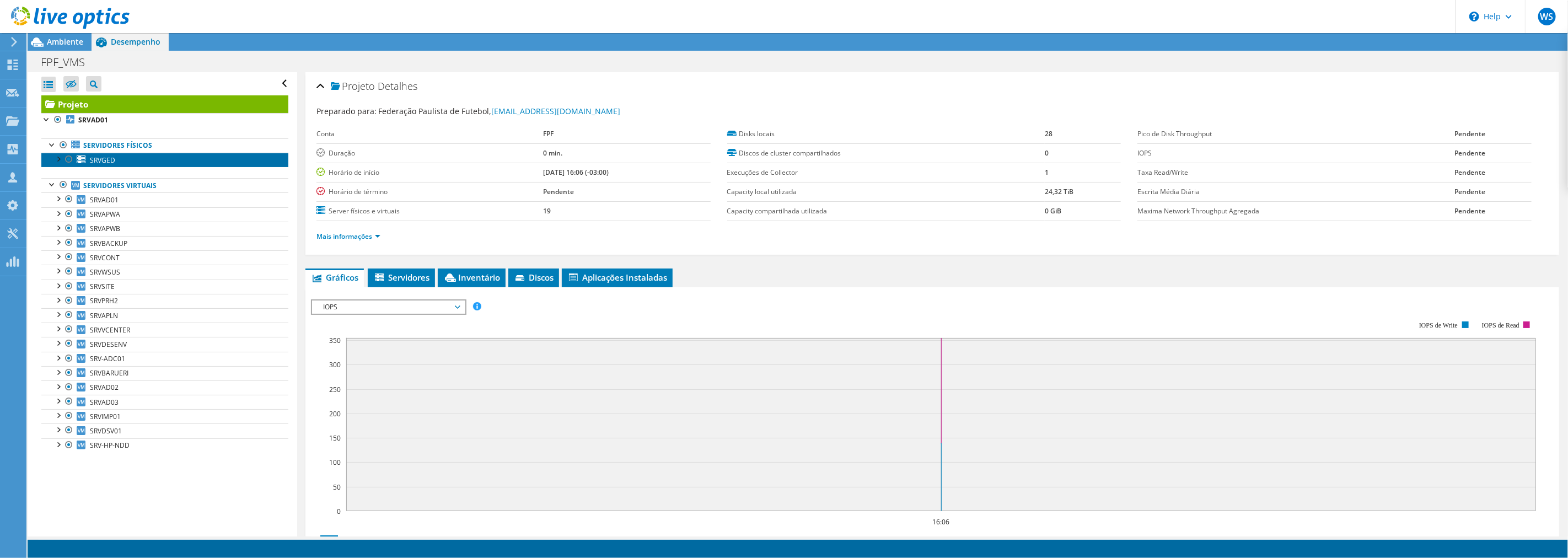
click at [145, 161] on link "SRVGED" at bounding box center [164, 159] width 247 height 14
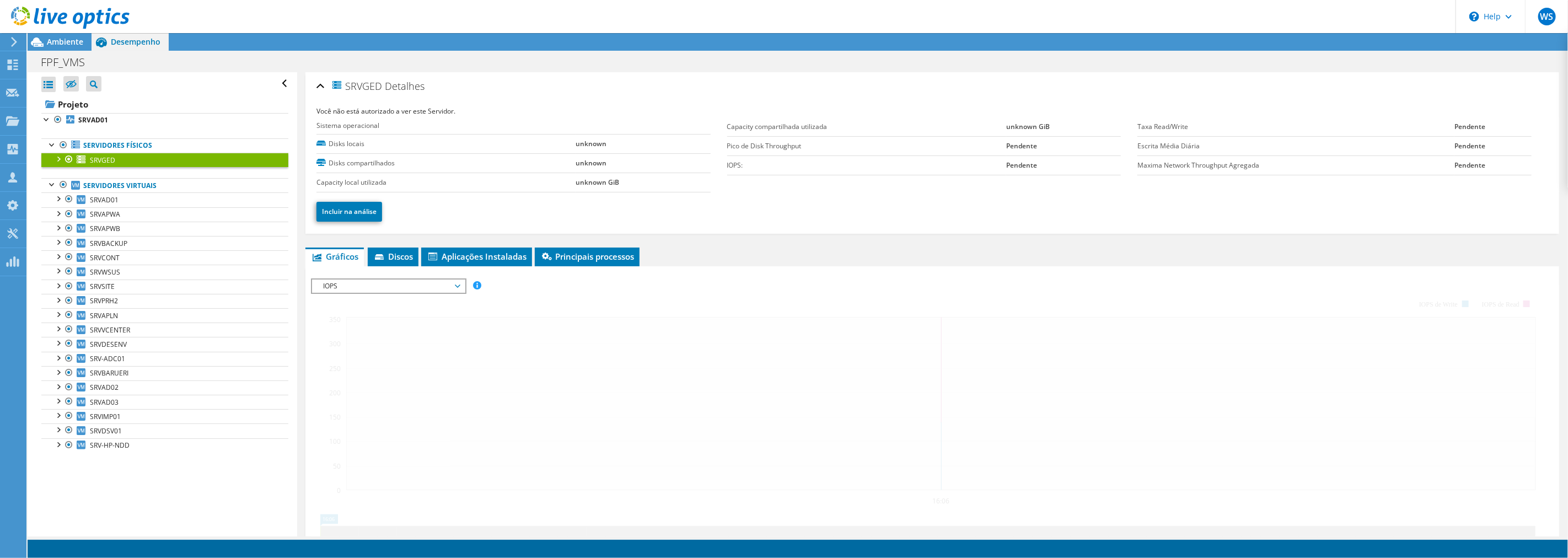
click at [61, 160] on div at bounding box center [58, 158] width 11 height 11
click at [50, 145] on div at bounding box center [52, 144] width 11 height 11
click at [70, 31] on div at bounding box center [65, 18] width 130 height 37
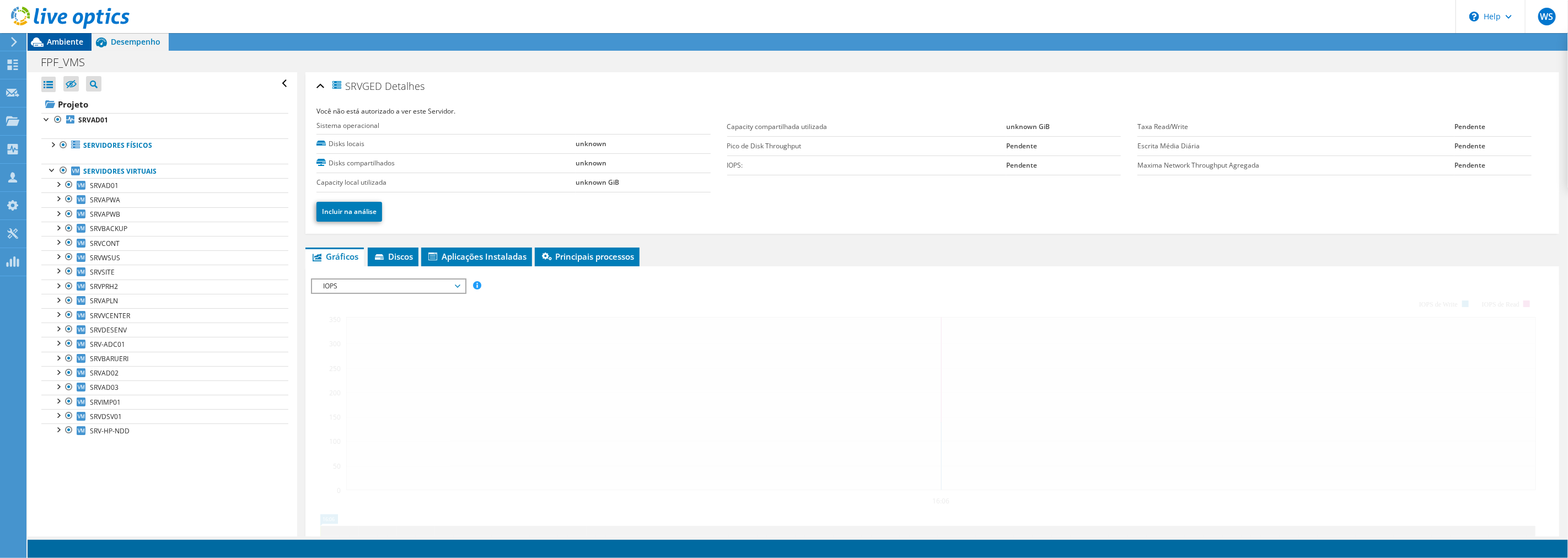
click at [69, 36] on span "Ambiente" at bounding box center [65, 42] width 36 height 11
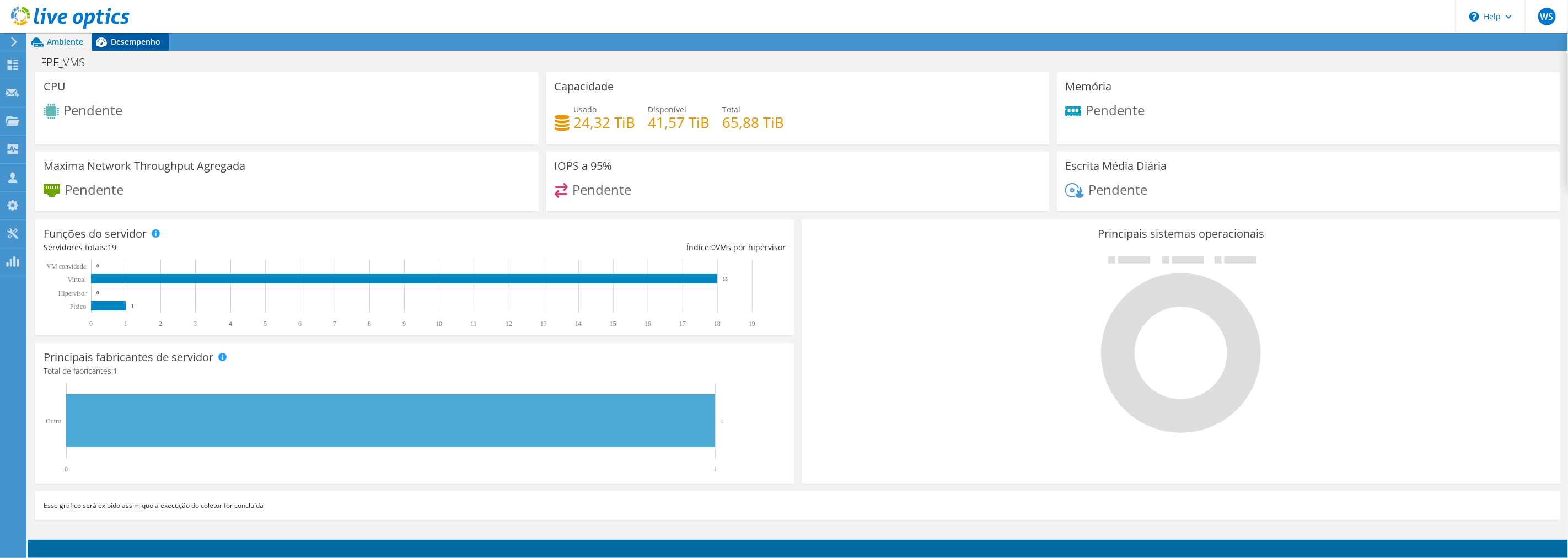
click at [130, 36] on span "Desempenho" at bounding box center [136, 42] width 50 height 11
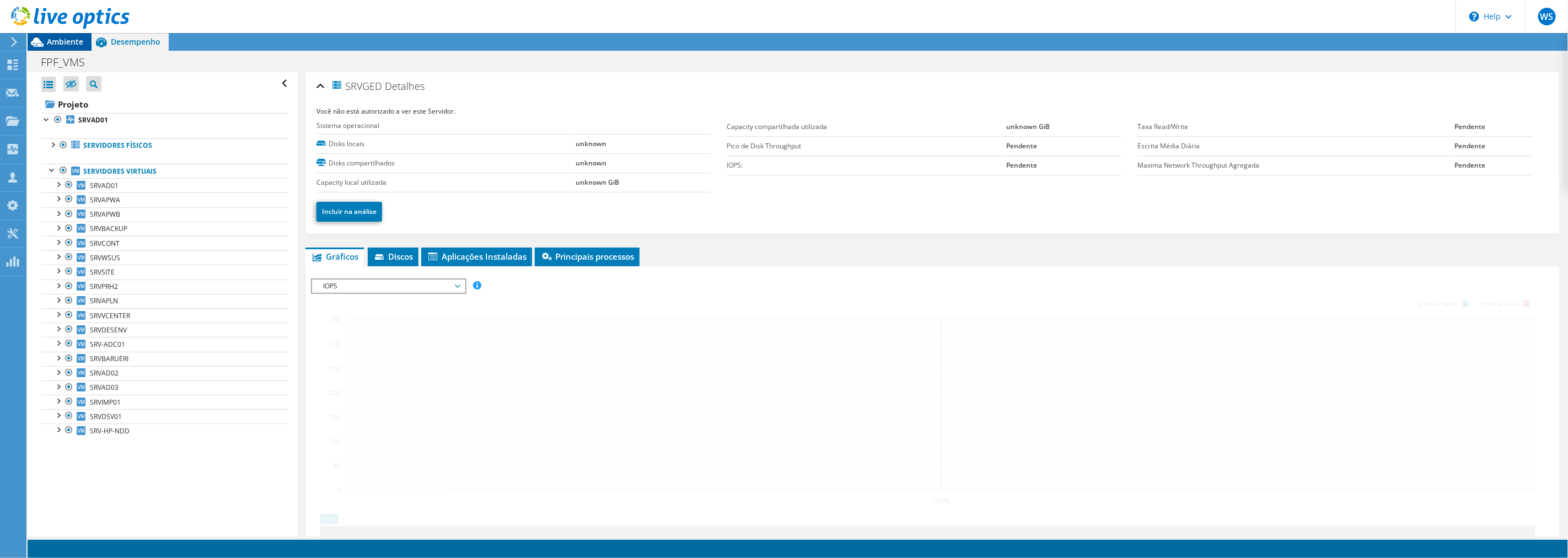
click at [51, 44] on span "Ambiente" at bounding box center [65, 42] width 36 height 11
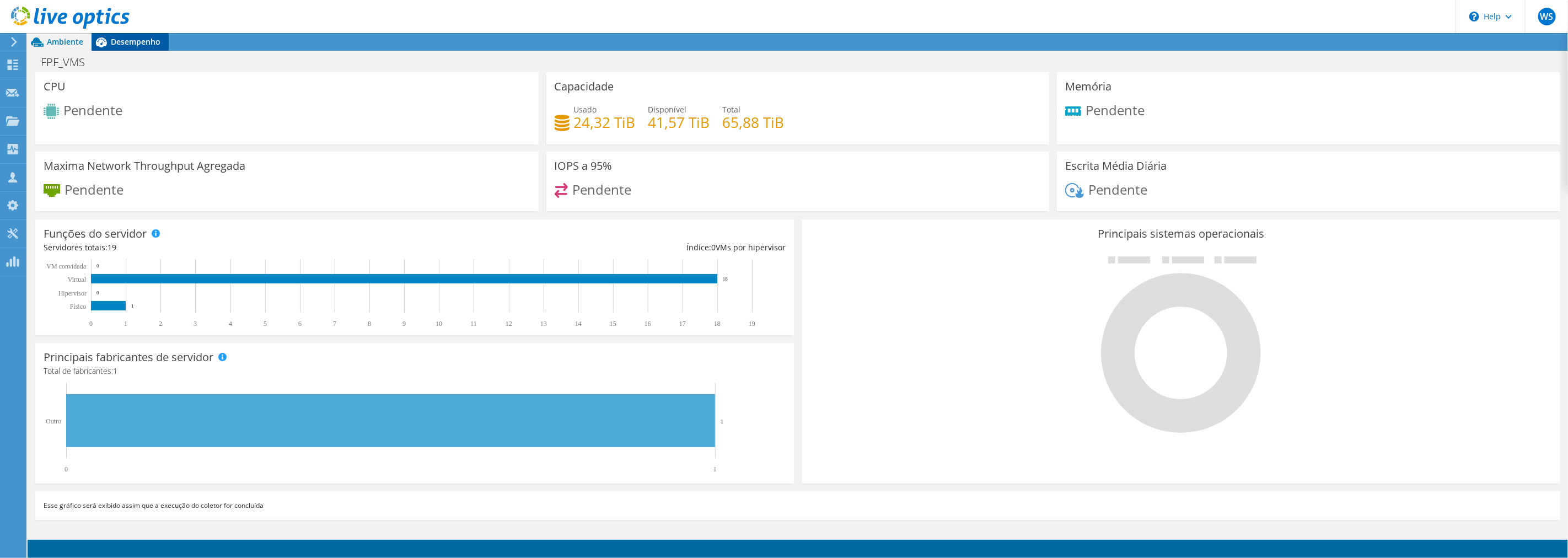
click at [131, 43] on span "Desempenho" at bounding box center [136, 42] width 50 height 11
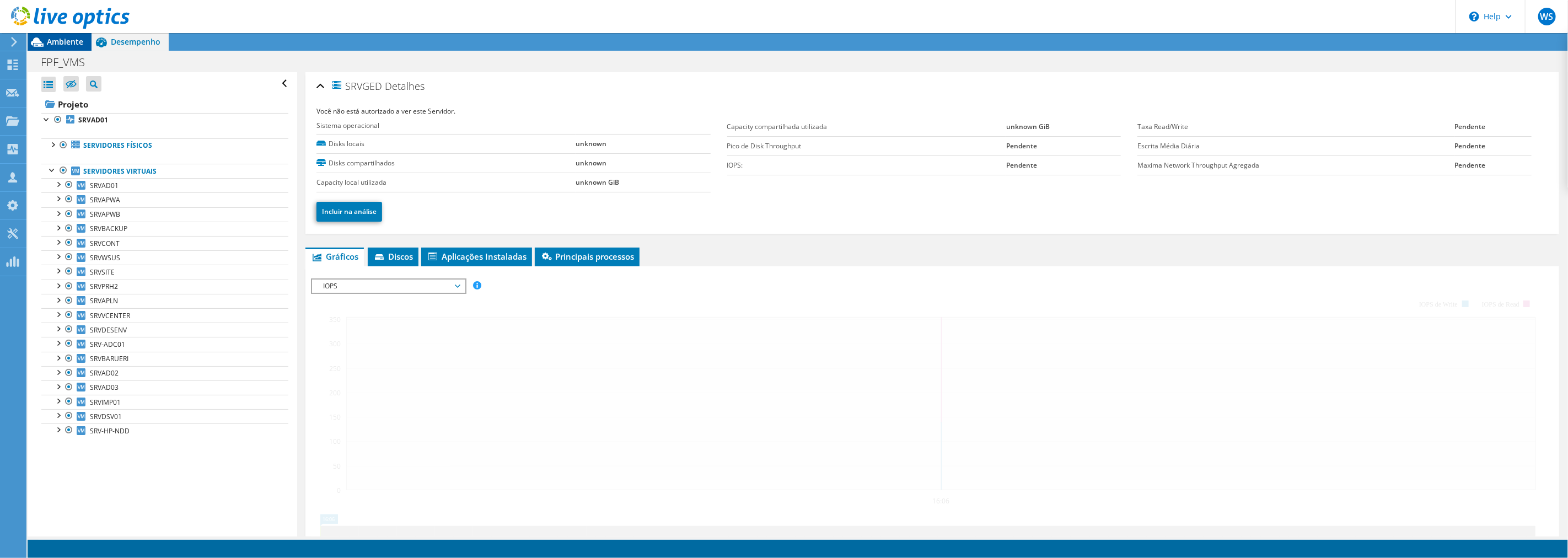
click at [65, 43] on span "Ambiente" at bounding box center [65, 42] width 36 height 11
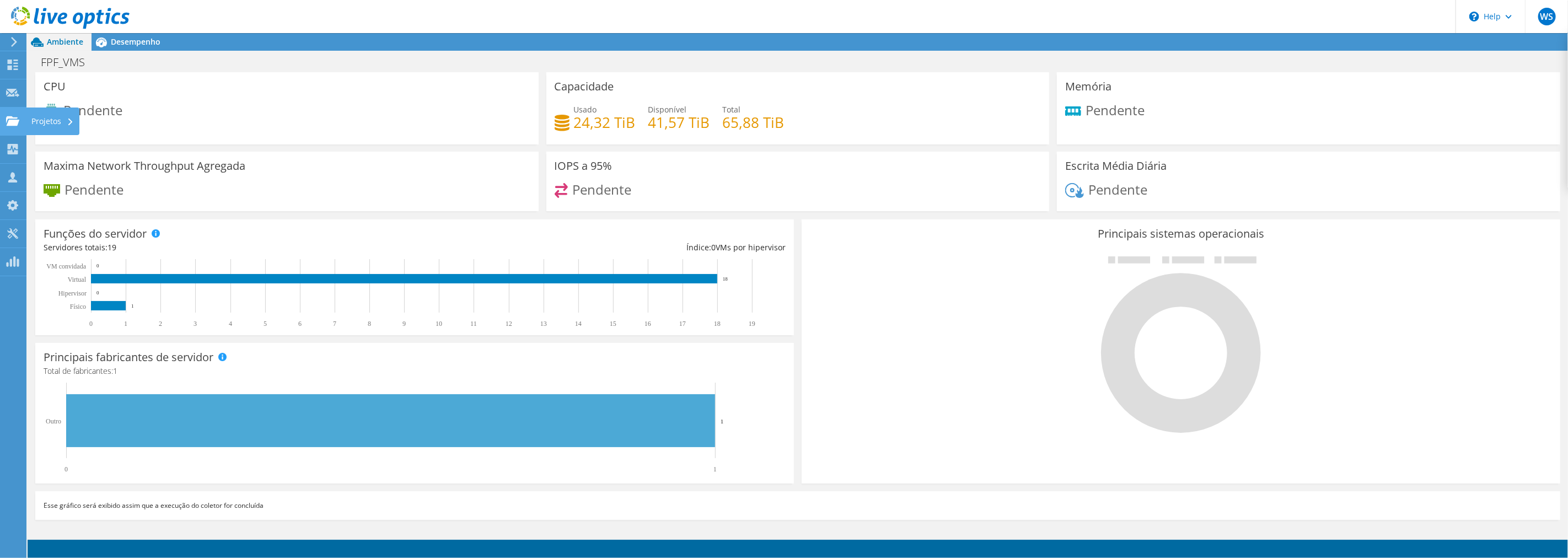
click at [19, 127] on div at bounding box center [13, 122] width 13 height 12
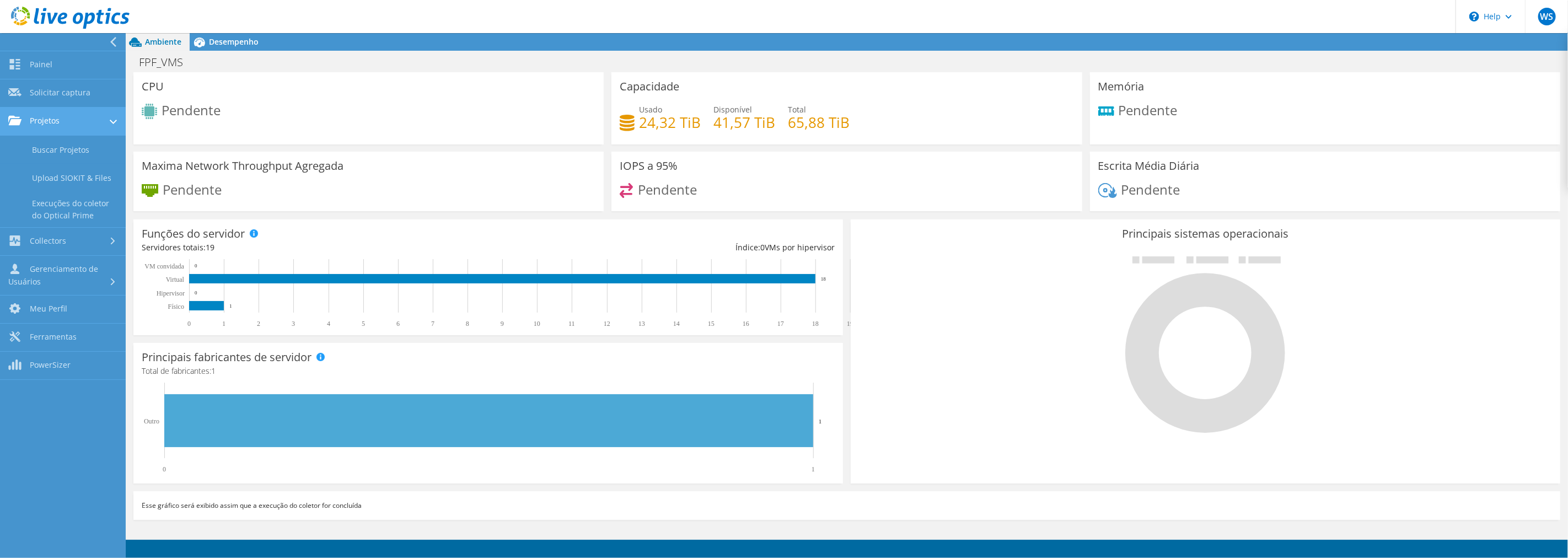
click at [69, 114] on link "Projetos" at bounding box center [63, 122] width 126 height 28
click at [74, 123] on link "Projetos" at bounding box center [63, 122] width 126 height 28
click at [73, 151] on link "Buscar Projetos" at bounding box center [63, 150] width 126 height 28
